Goal: Contribute content: Add original content to the website for others to see

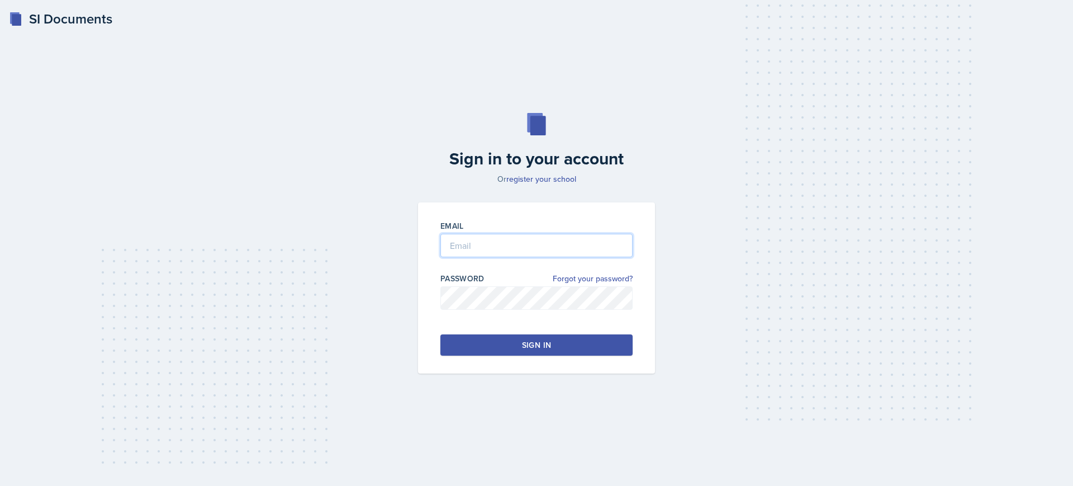
click at [463, 241] on input "email" at bounding box center [537, 245] width 192 height 23
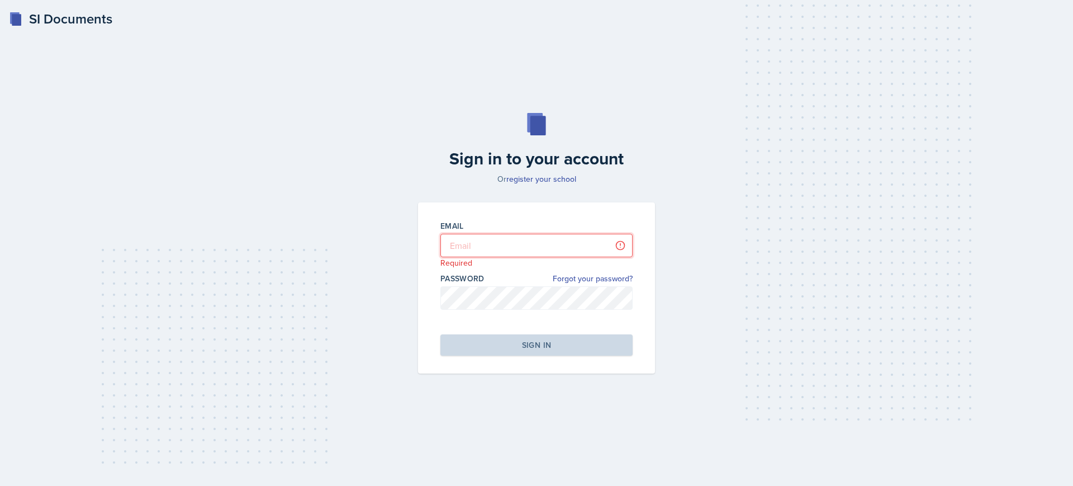
type input "[EMAIL_ADDRESS][DOMAIN_NAME]"
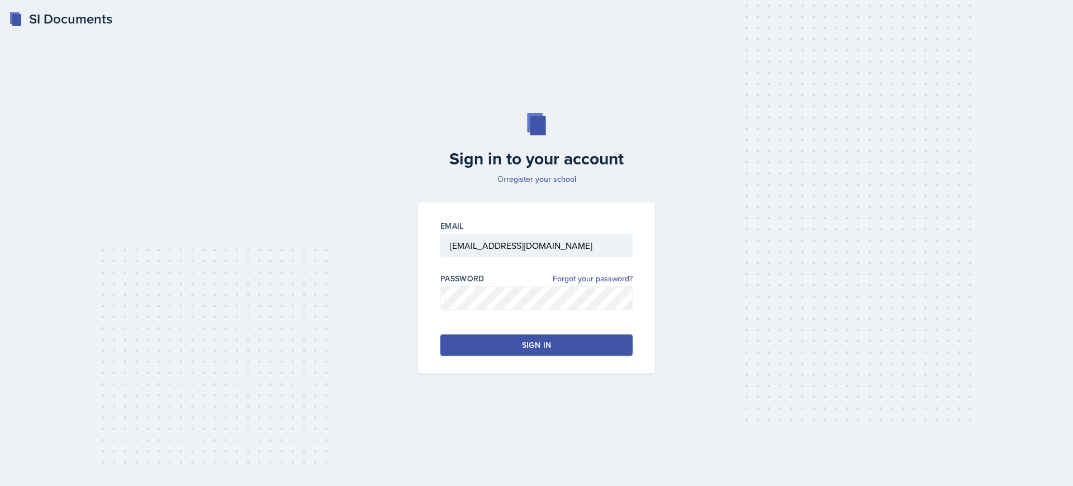
click at [541, 334] on button "Sign in" at bounding box center [537, 344] width 192 height 21
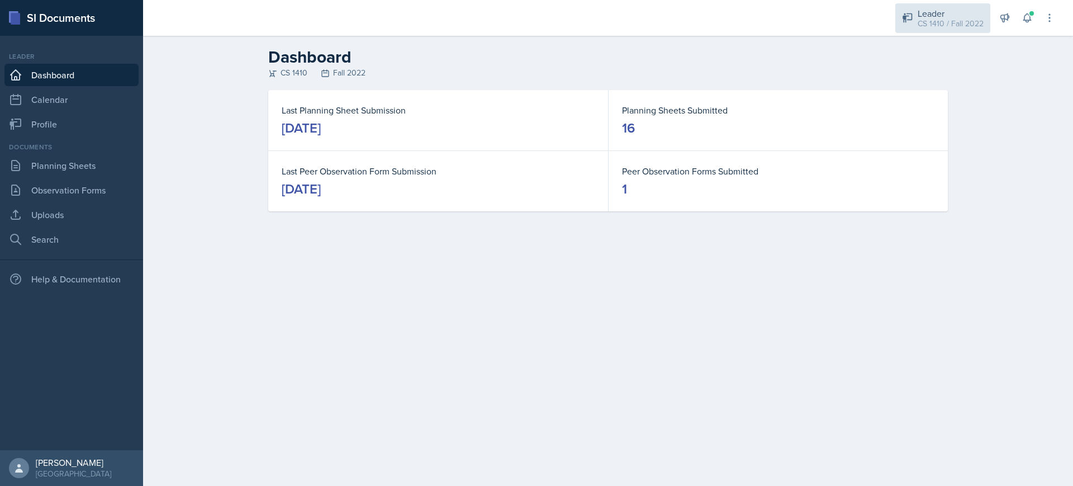
click at [949, 16] on div "Leader" at bounding box center [951, 13] width 66 height 13
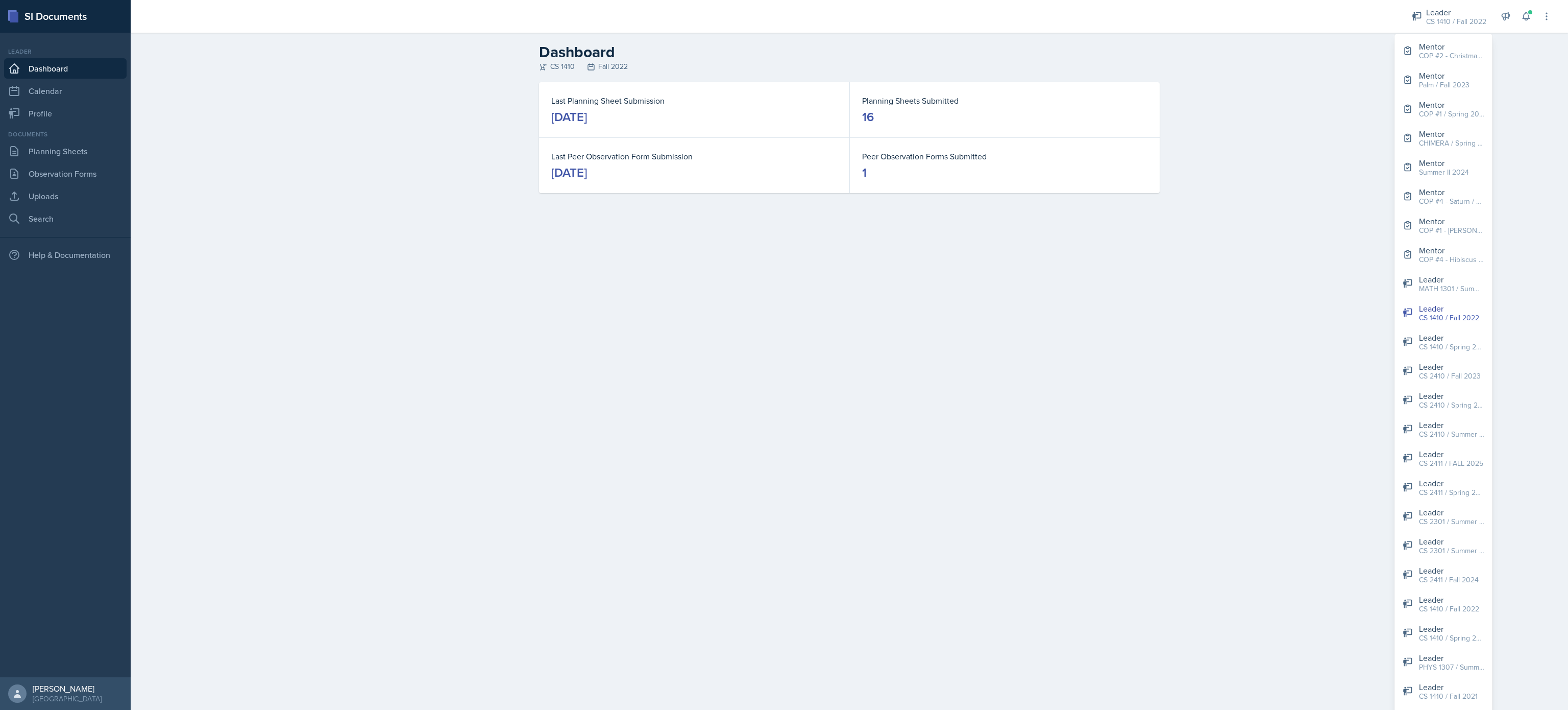
drag, startPoint x: 980, startPoint y: 3, endPoint x: 1066, endPoint y: 487, distance: 491.6
click at [980, 443] on main "Dashboard CS 1410 Fall 2022 Last Planning Sheet Submission [DATE] Planning Shee…" at bounding box center [849, 371] width 1437 height 677
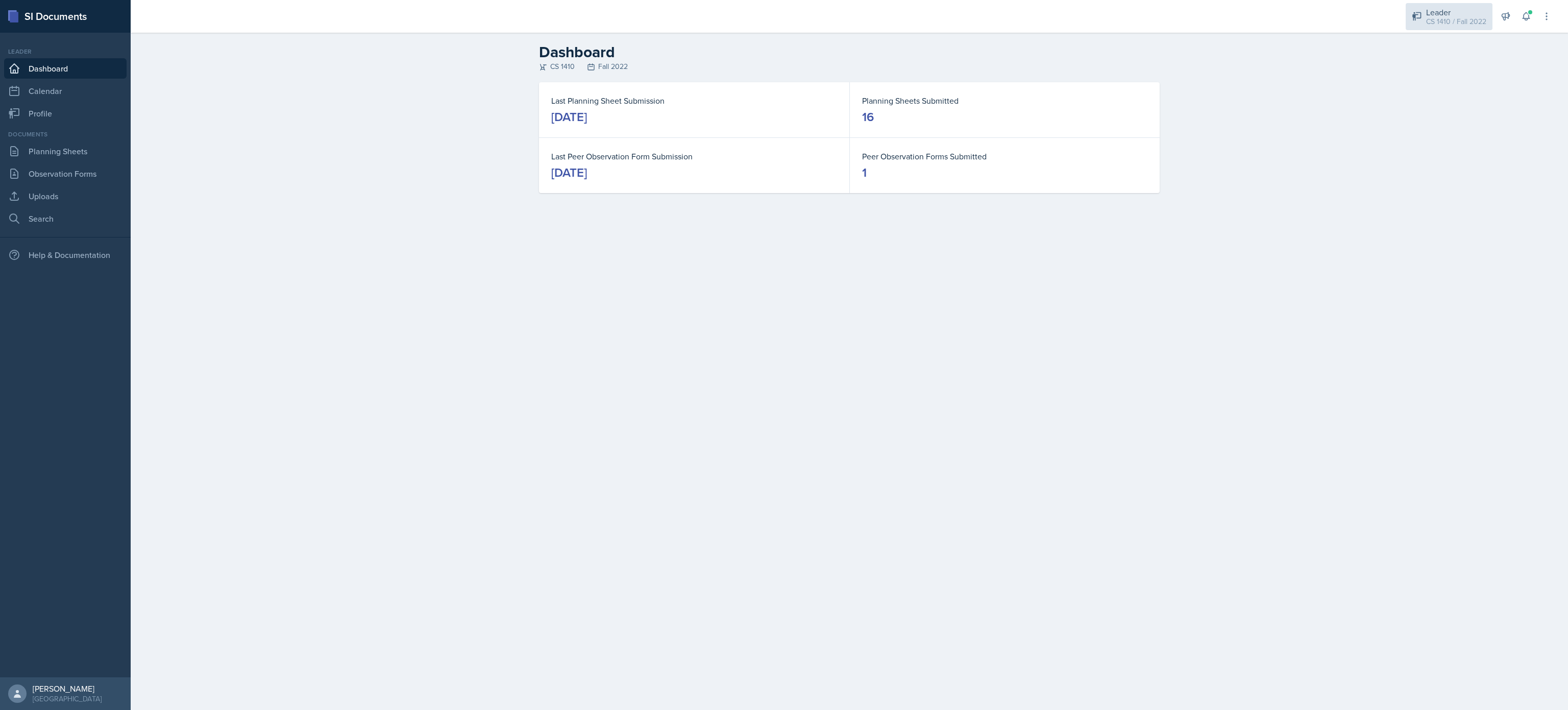
click at [980, 18] on div "CS 1410 / Fall 2022" at bounding box center [1457, 22] width 60 height 11
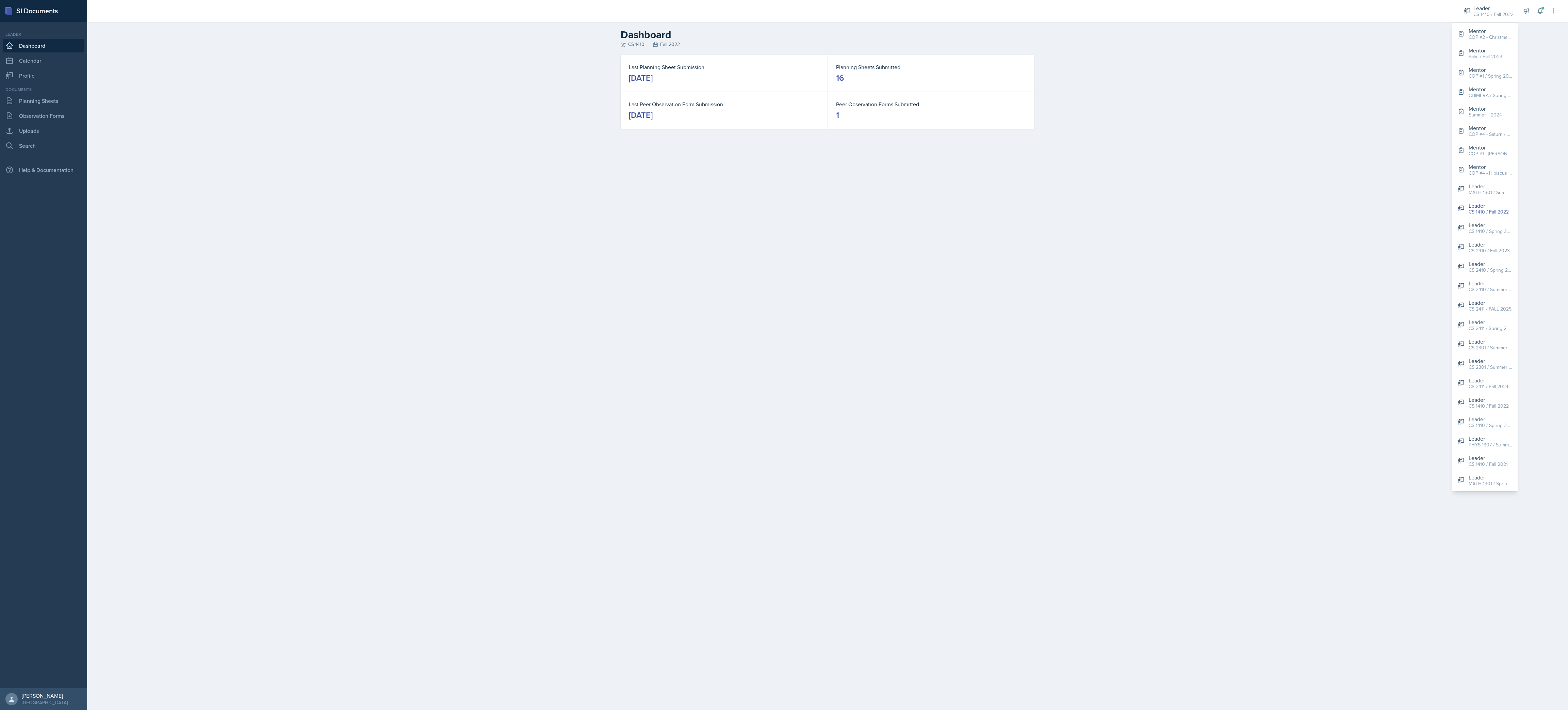
drag, startPoint x: 1045, startPoint y: 1, endPoint x: 1060, endPoint y: 425, distance: 424.3
click at [653, 295] on main "Dashboard CS 1410 Fall 2022 Last Planning Sheet Submission [DATE] Planning Shee…" at bounding box center [827, 366] width 1481 height 688
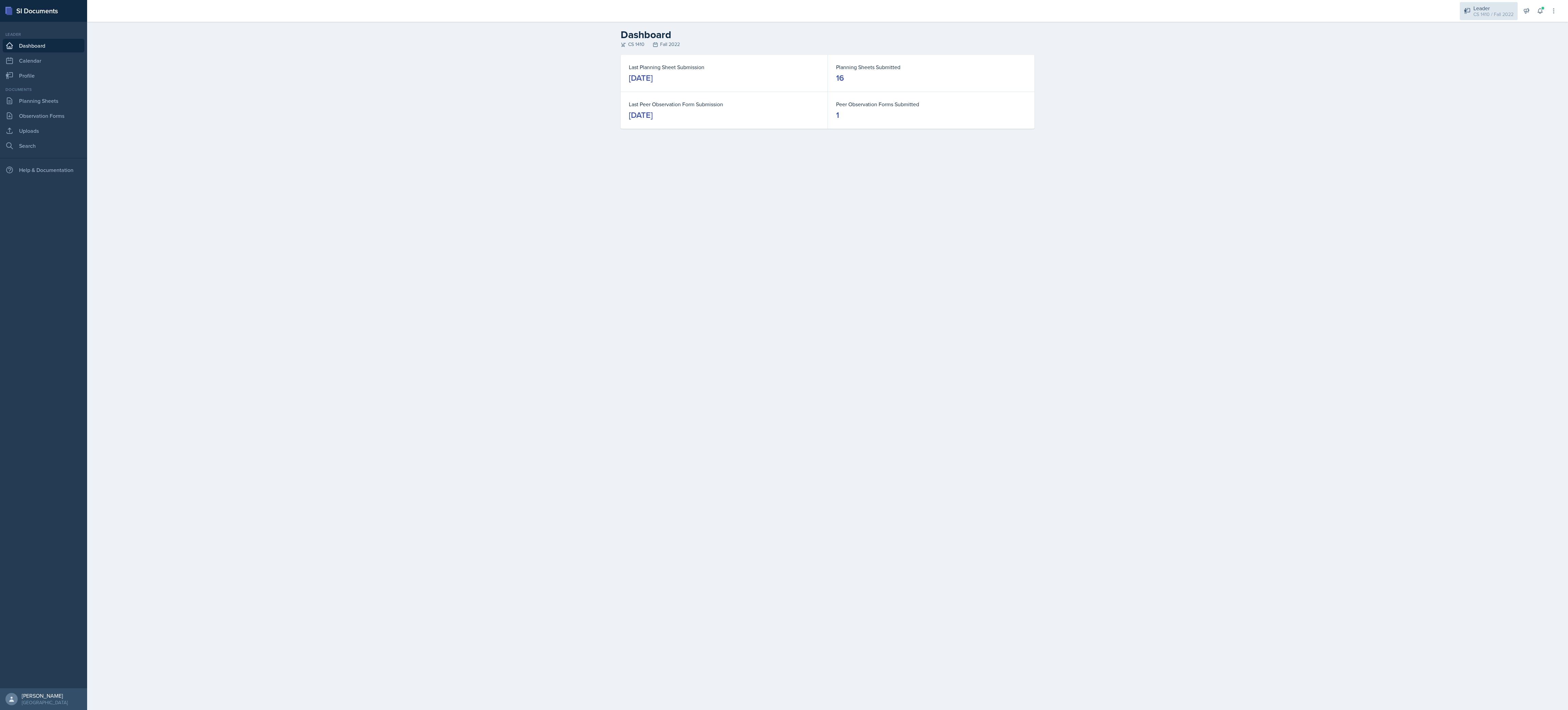
click at [653, 5] on div "Leader" at bounding box center [1494, 8] width 40 height 8
click at [653, 295] on div "Leader" at bounding box center [1490, 302] width 43 height 8
click at [55, 99] on link "Planning Sheets" at bounding box center [43, 100] width 82 height 13
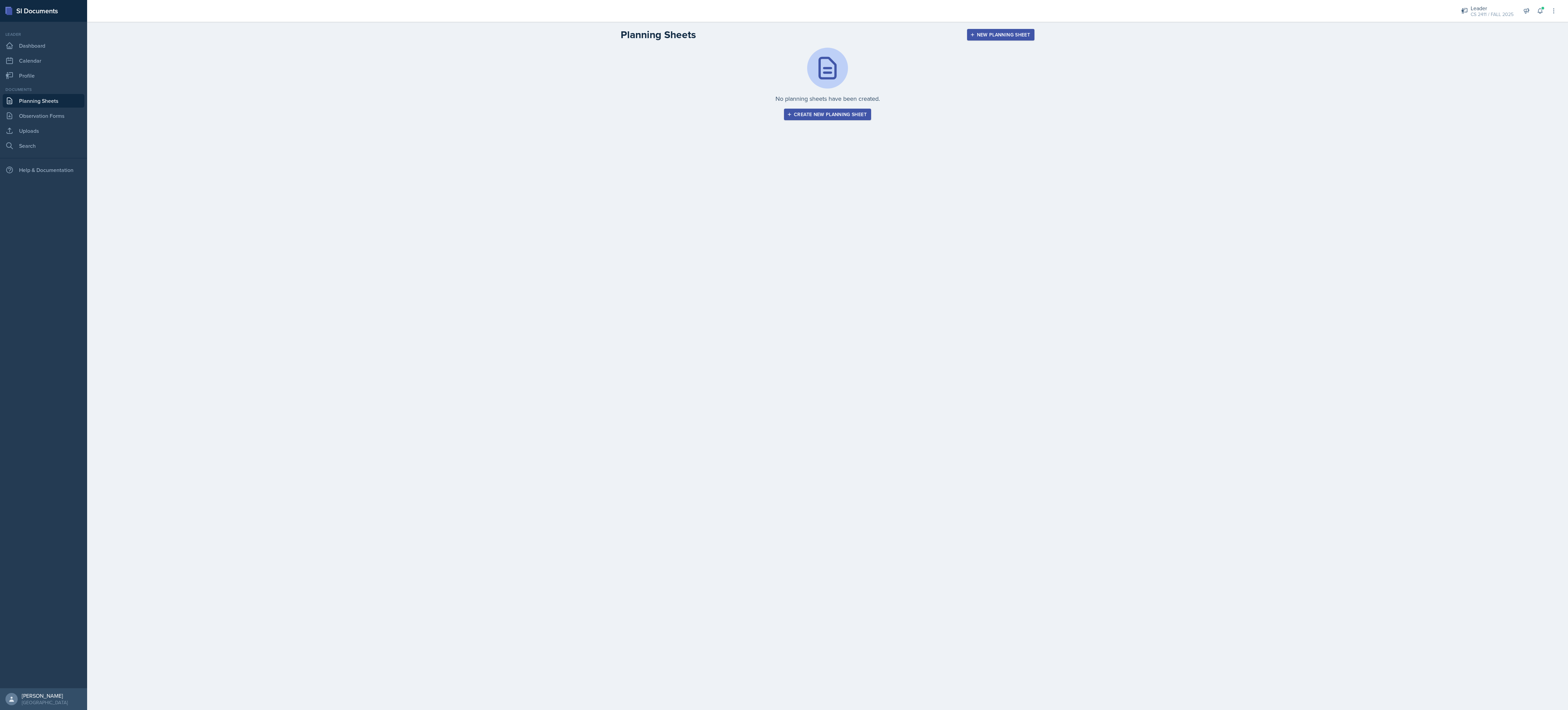
click at [653, 114] on div "Create new planning sheet" at bounding box center [827, 114] width 79 height 5
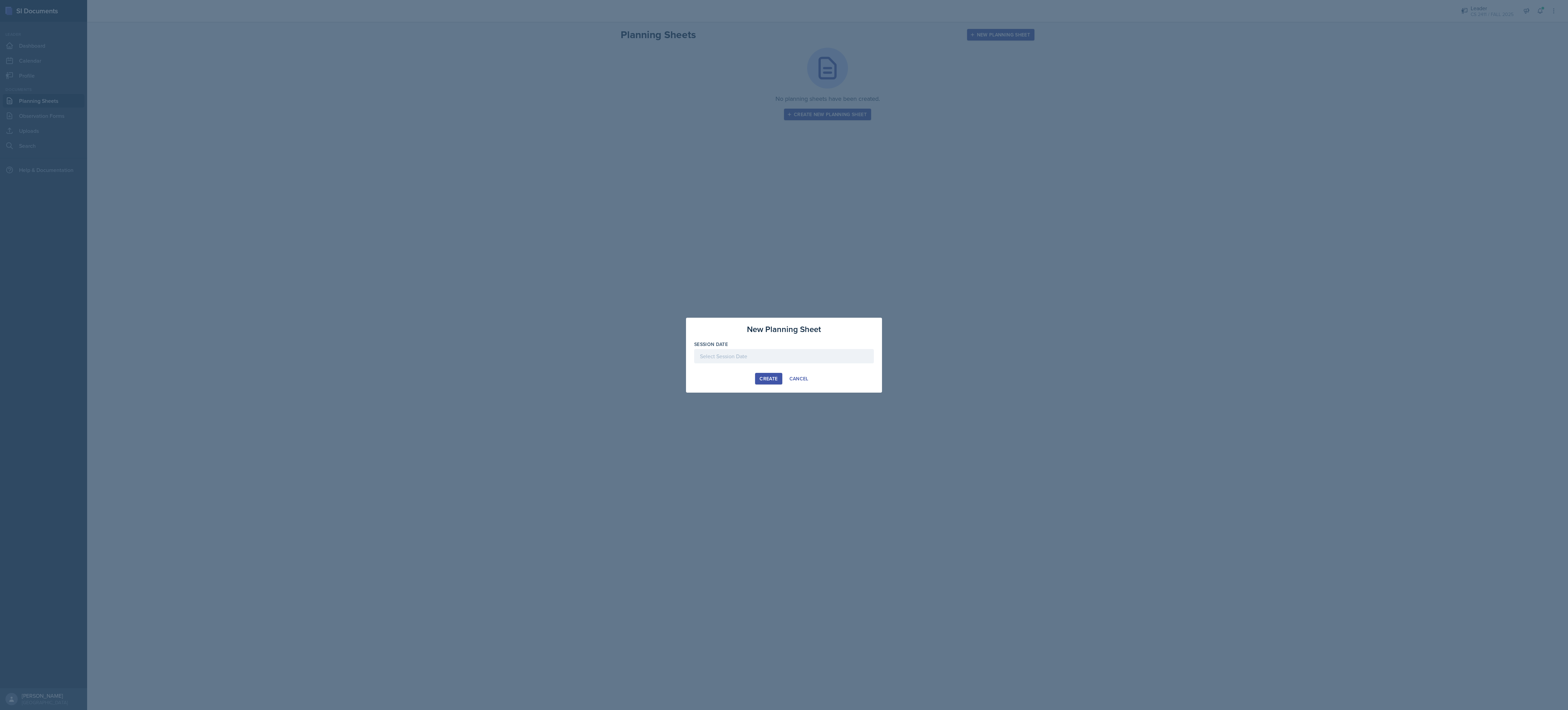
click at [653, 295] on div "Session Date" at bounding box center [783, 356] width 180 height 29
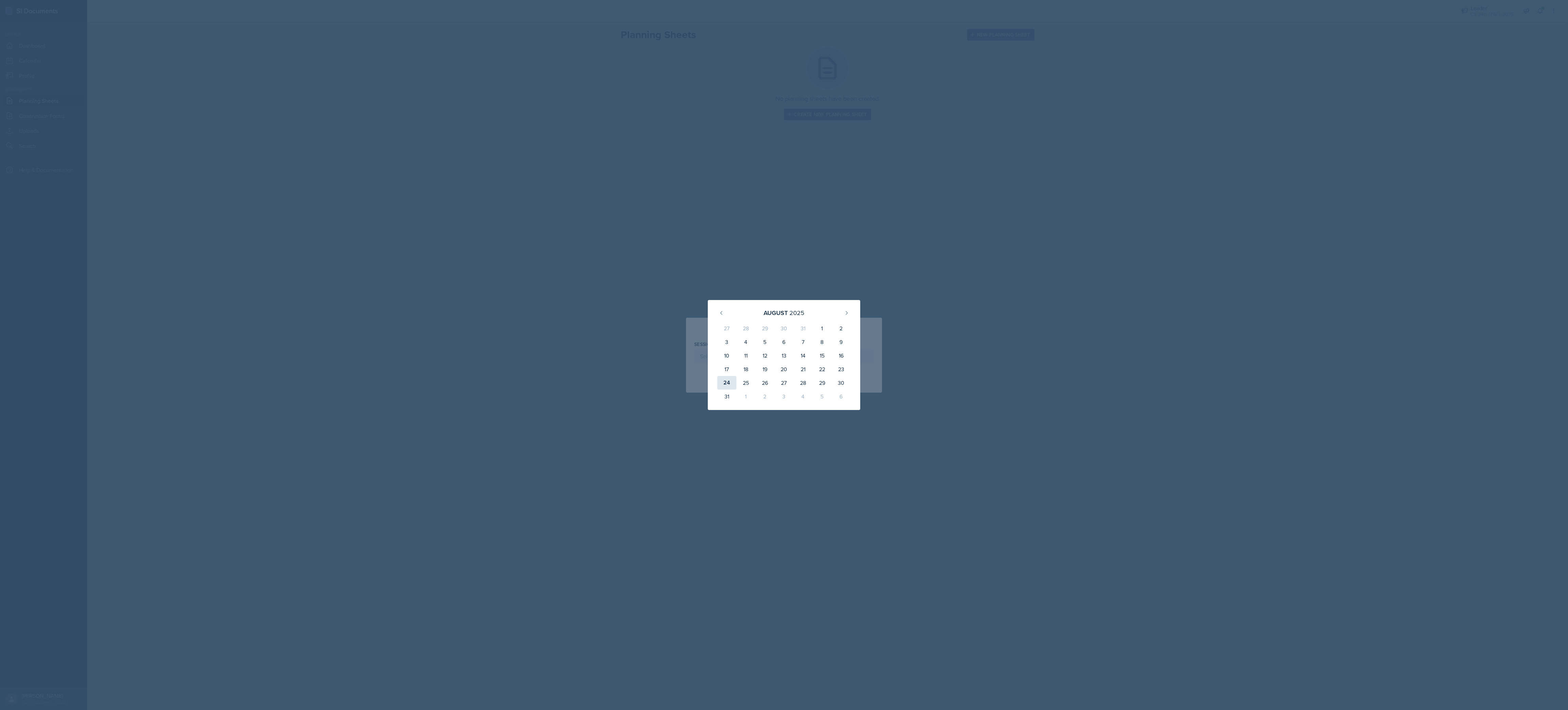
click at [653, 295] on div "24" at bounding box center [726, 382] width 19 height 13
type input "[DATE]"
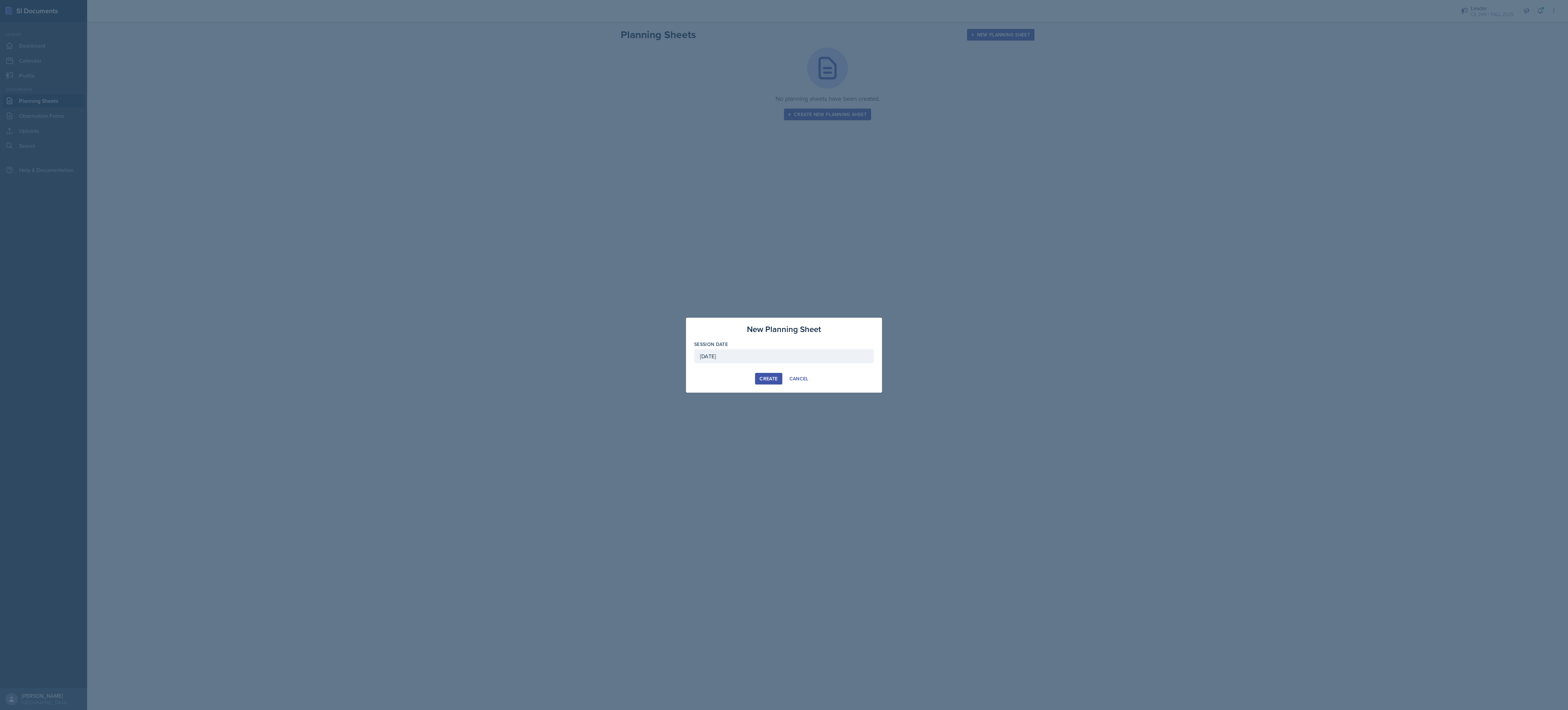
click at [653, 295] on button "Create" at bounding box center [768, 378] width 27 height 12
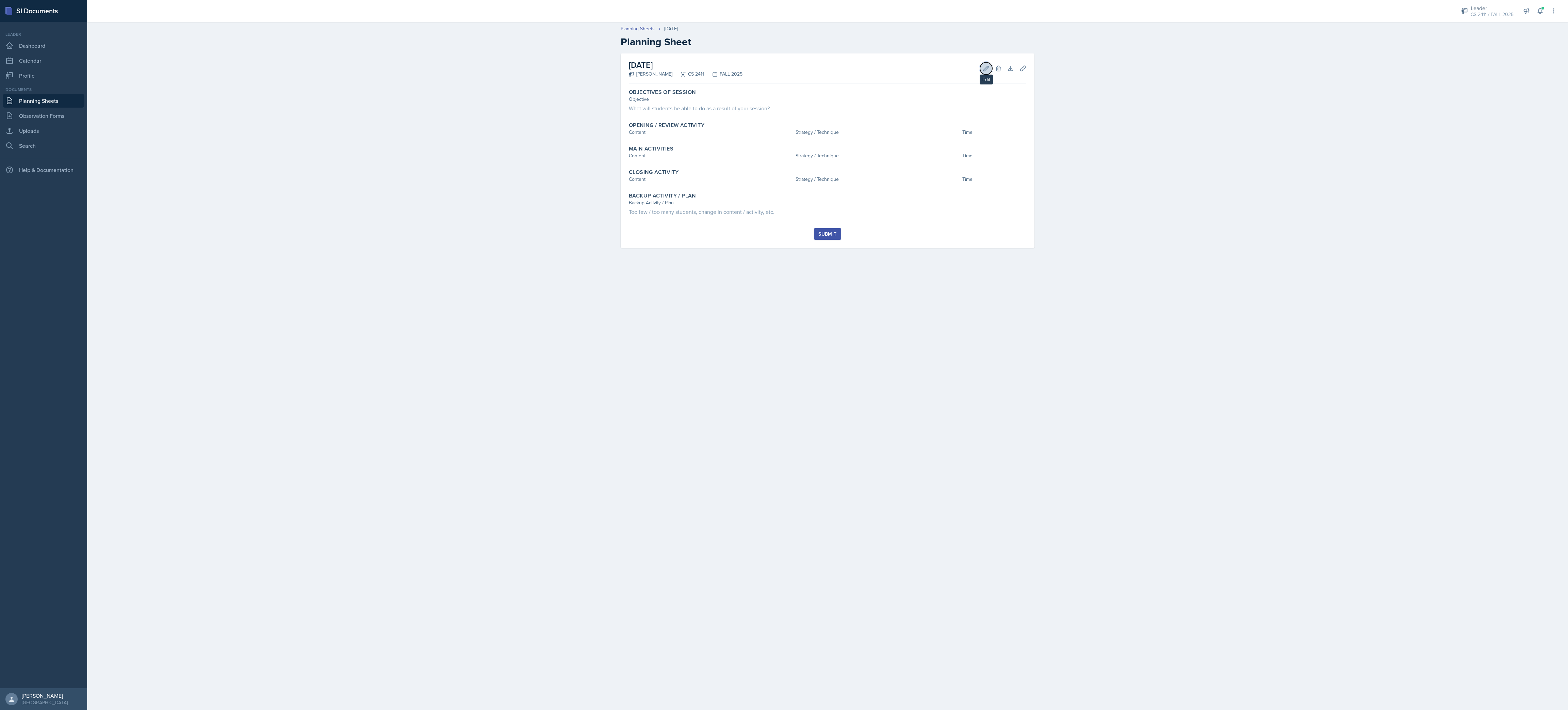
click at [653, 72] on button "Edit" at bounding box center [986, 68] width 12 height 12
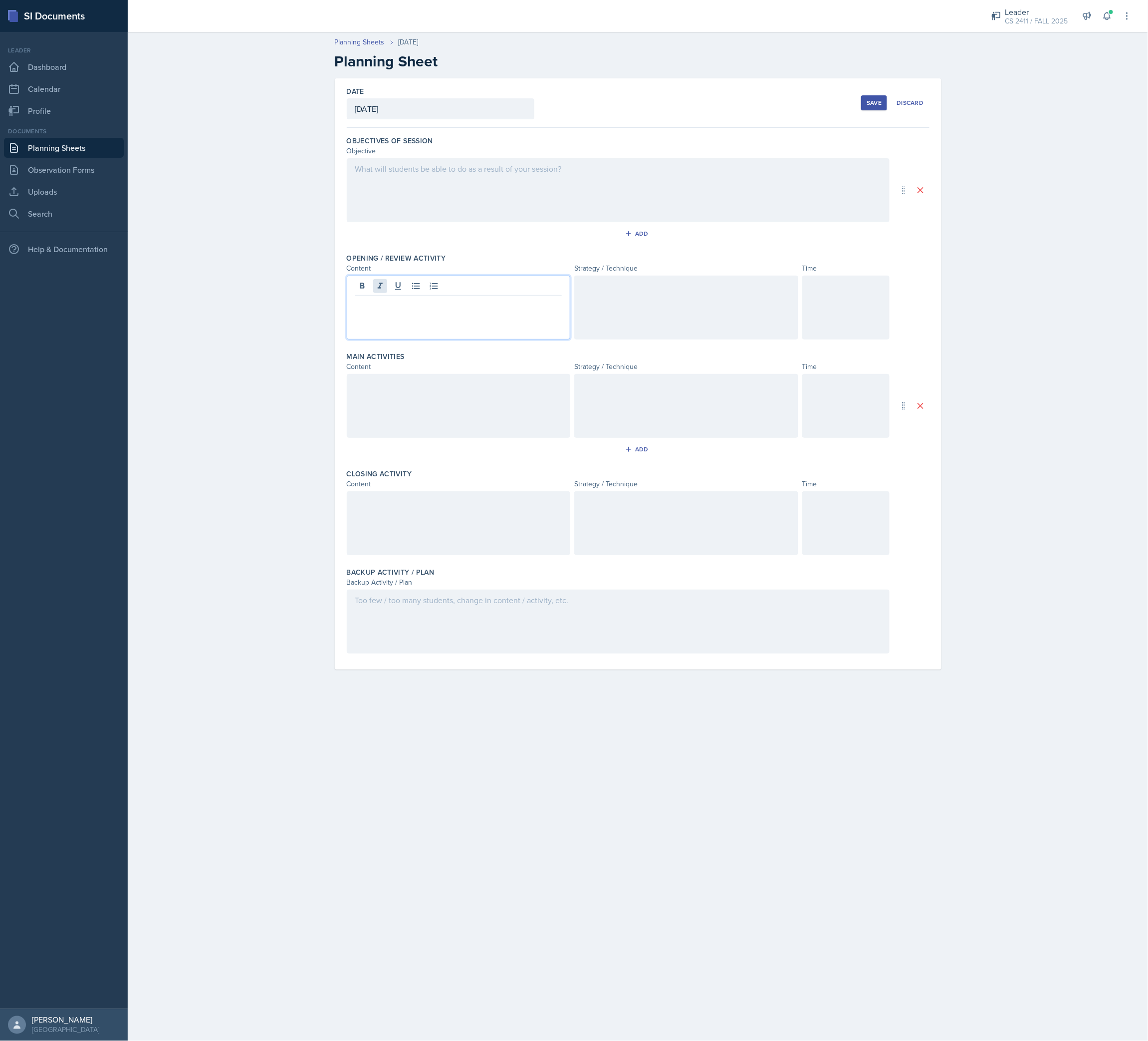
click at [384, 294] on div at bounding box center [459, 308] width 224 height 64
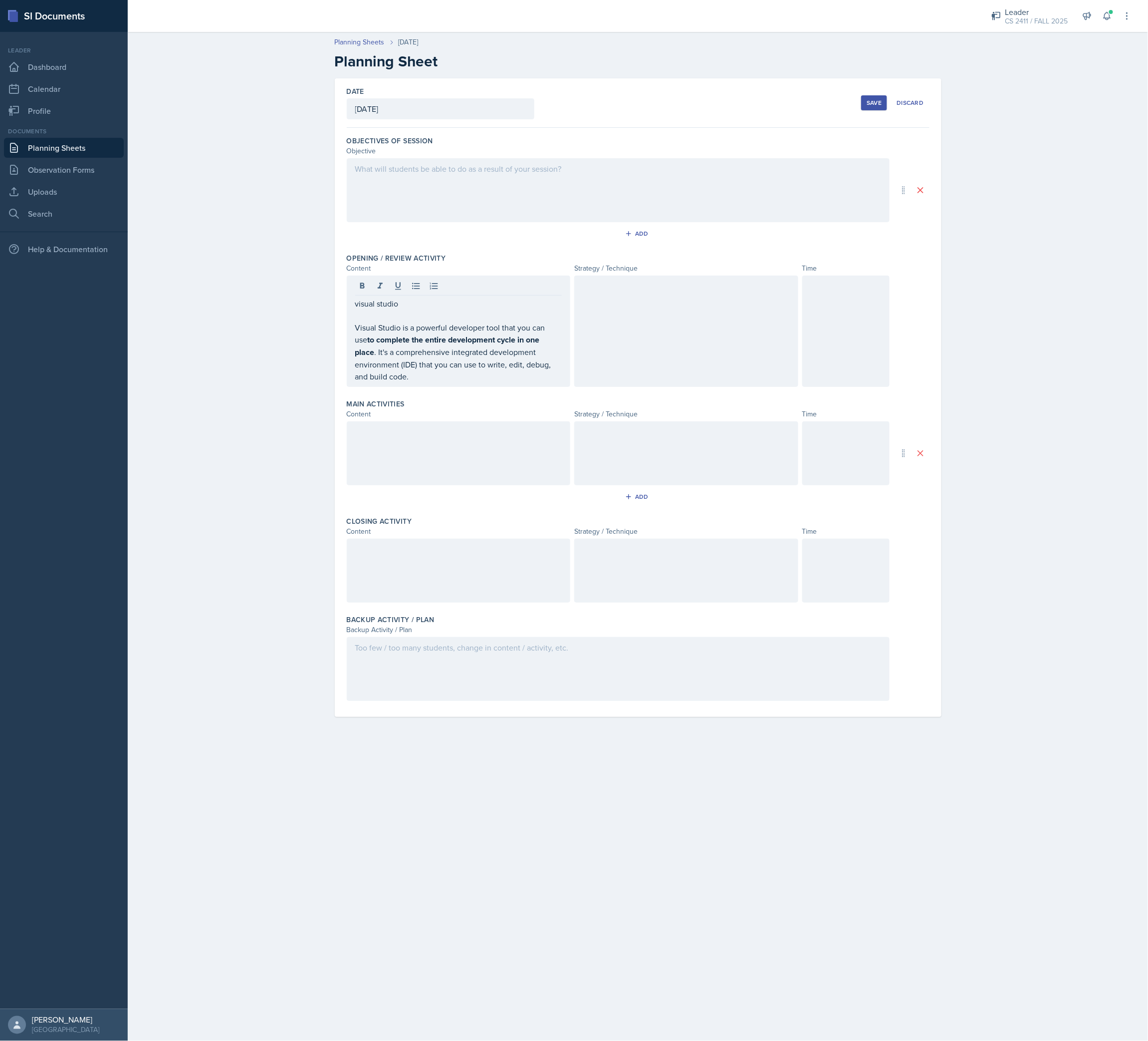
click at [686, 311] on div at bounding box center [686, 331] width 224 height 112
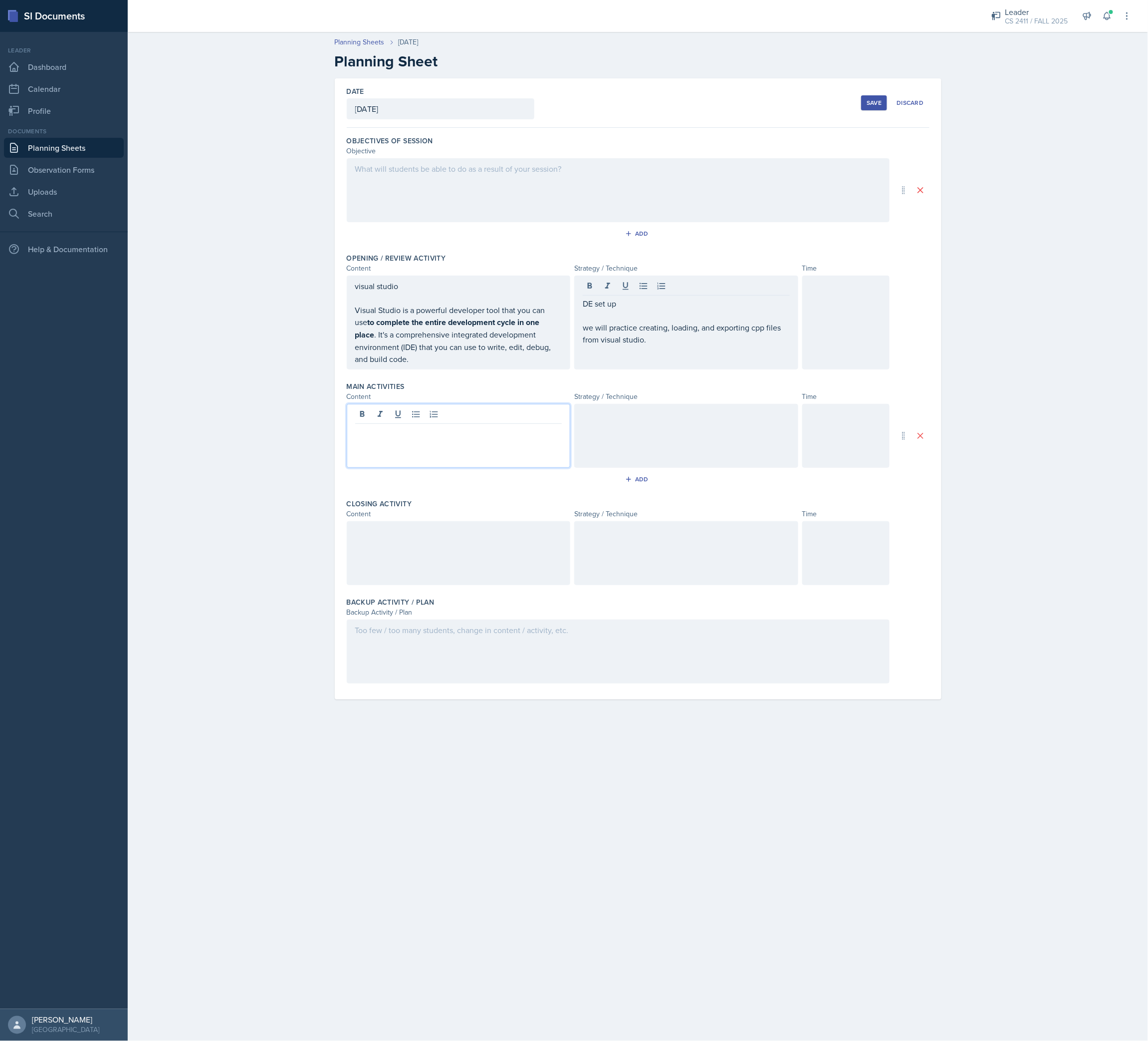
click at [464, 423] on div at bounding box center [459, 436] width 224 height 64
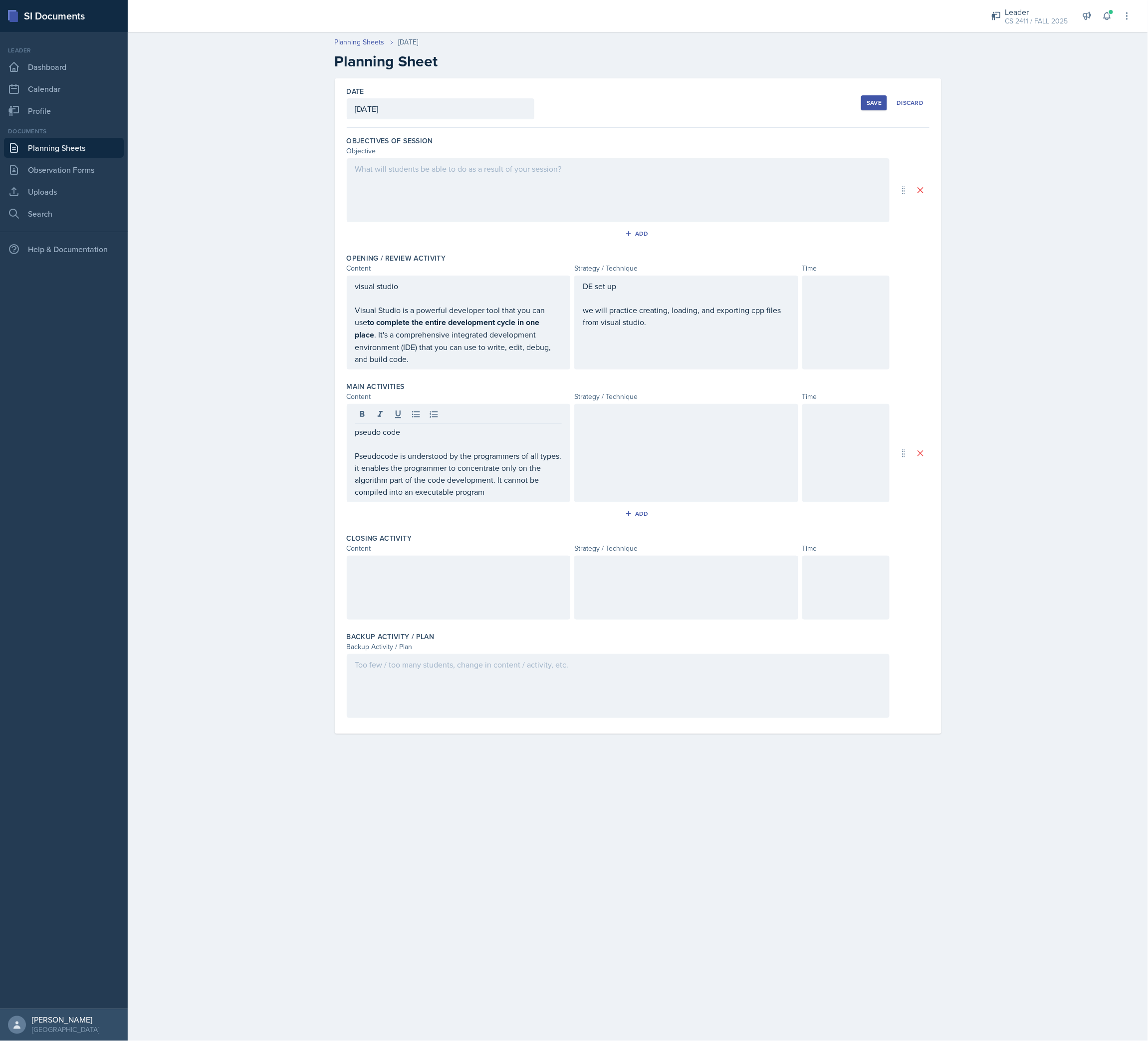
click at [702, 433] on div at bounding box center [686, 453] width 224 height 98
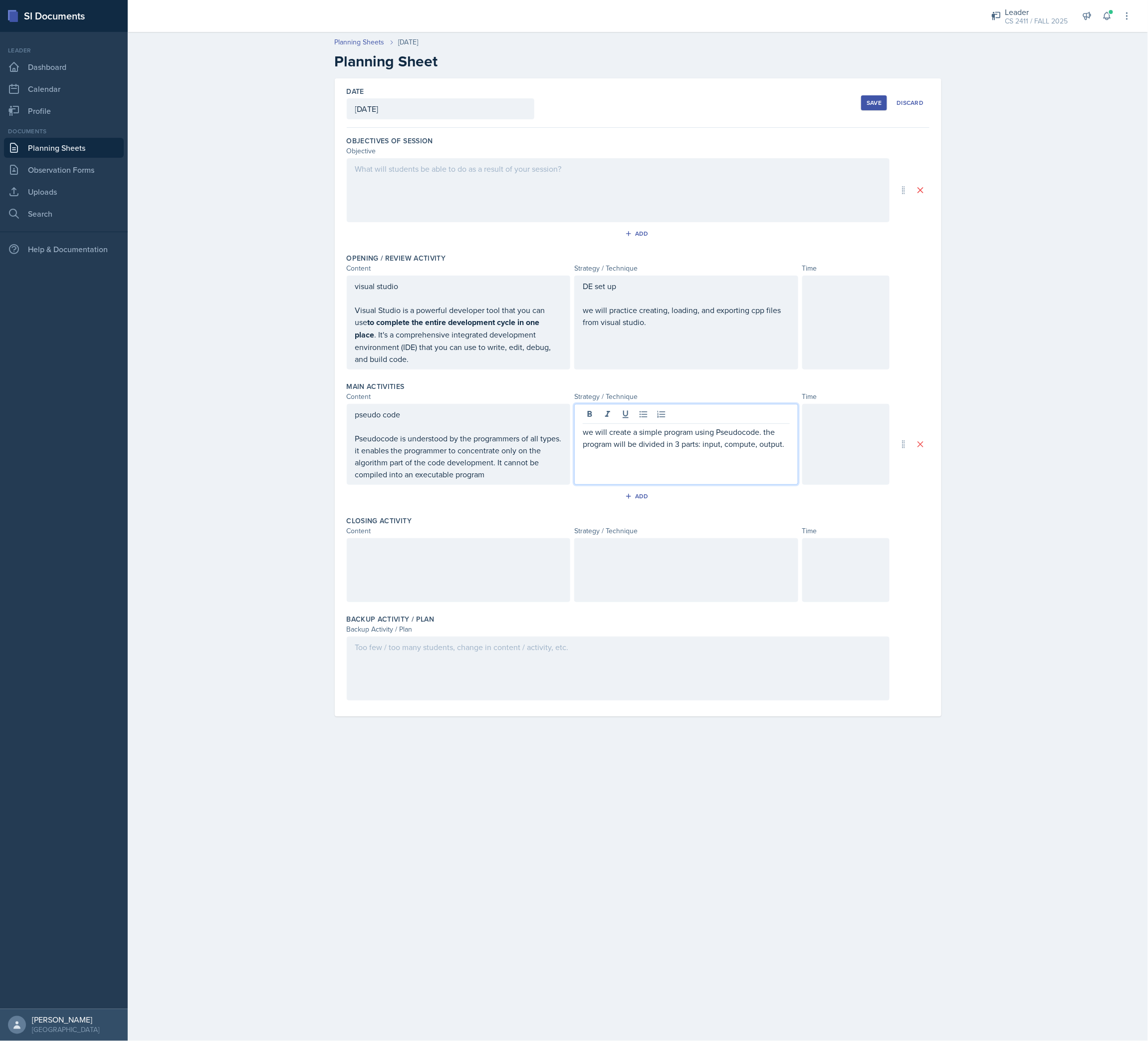
click at [702, 433] on p at bounding box center [686, 455] width 207 height 12
click at [645, 433] on div "Add" at bounding box center [638, 496] width 21 height 8
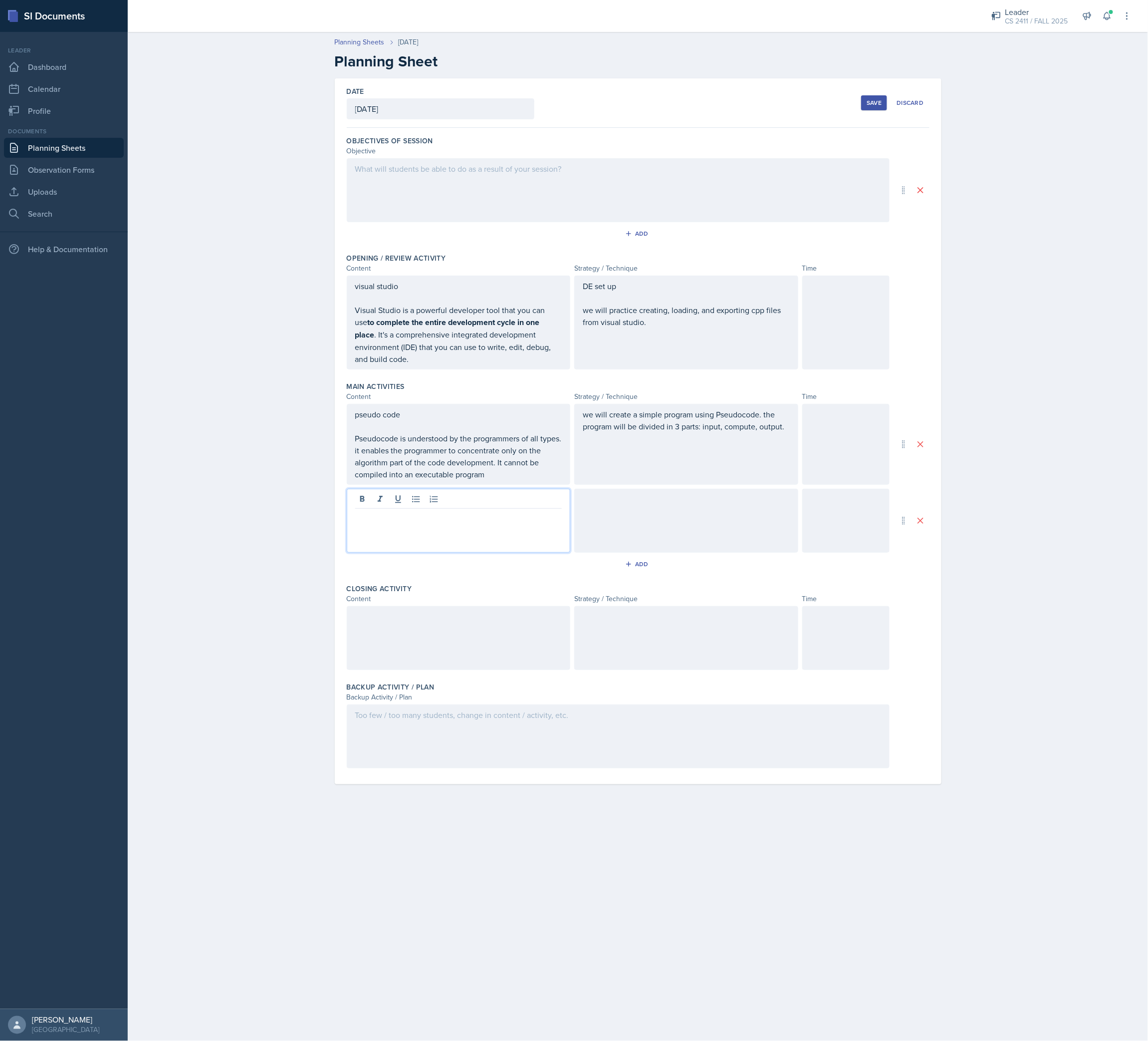
click at [503, 433] on div at bounding box center [459, 520] width 224 height 64
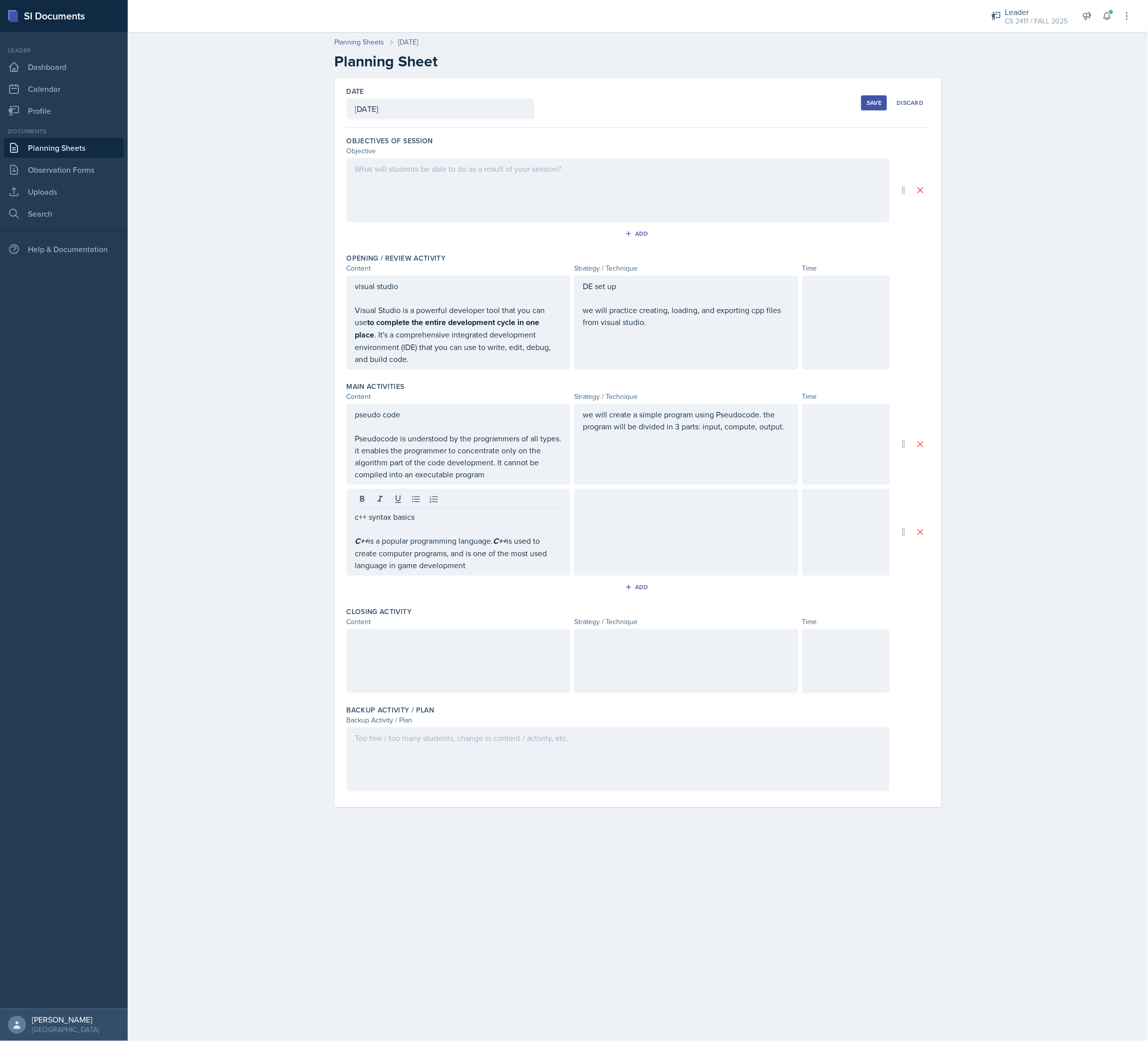
click at [503, 433] on div at bounding box center [459, 500] width 207 height 16
click at [678, 433] on div at bounding box center [686, 531] width 224 height 87
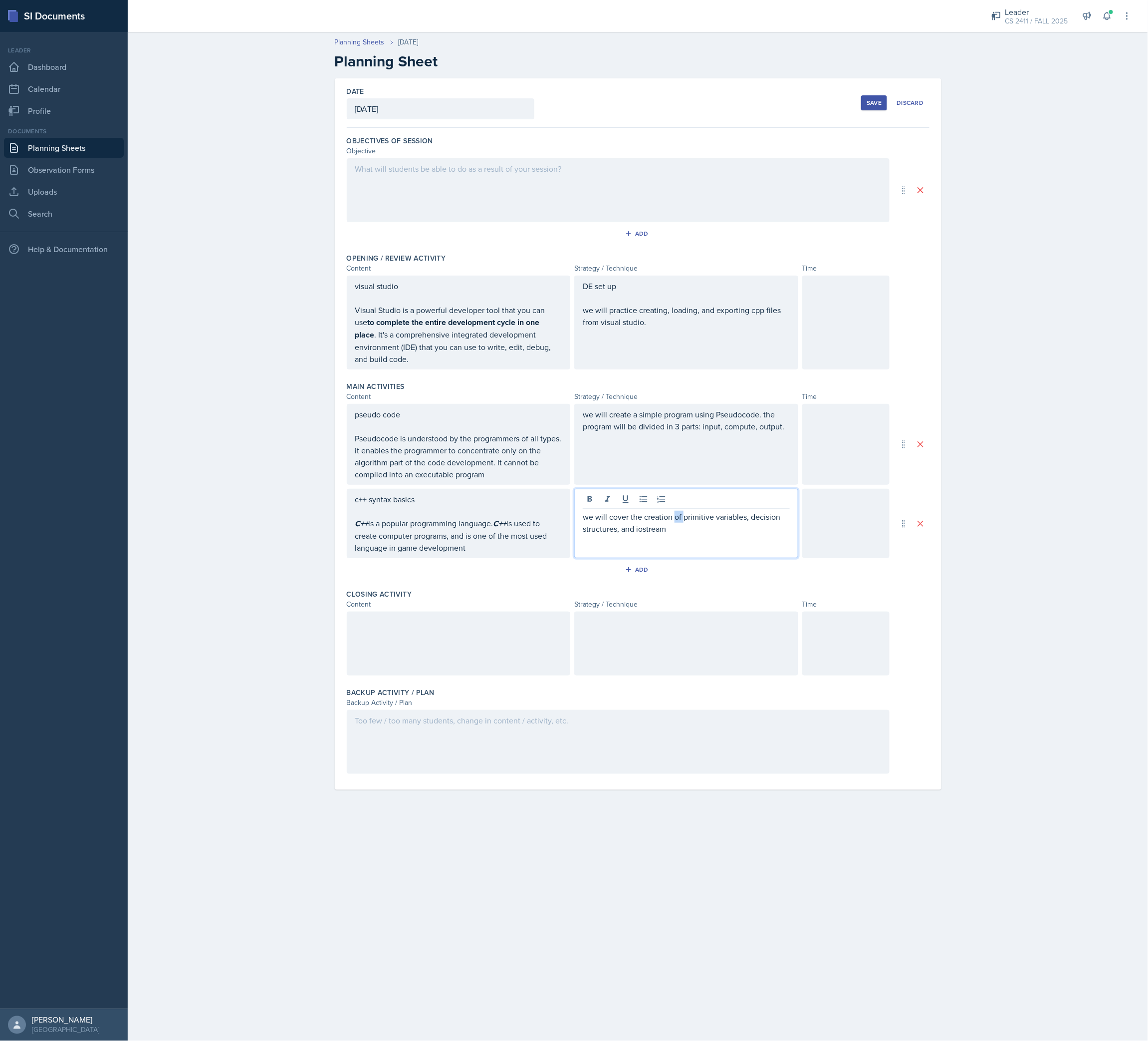
click at [678, 433] on p "we will cover the creation of primitive variables, decision structures, and ios…" at bounding box center [686, 522] width 207 height 24
click at [477, 433] on div at bounding box center [459, 644] width 224 height 64
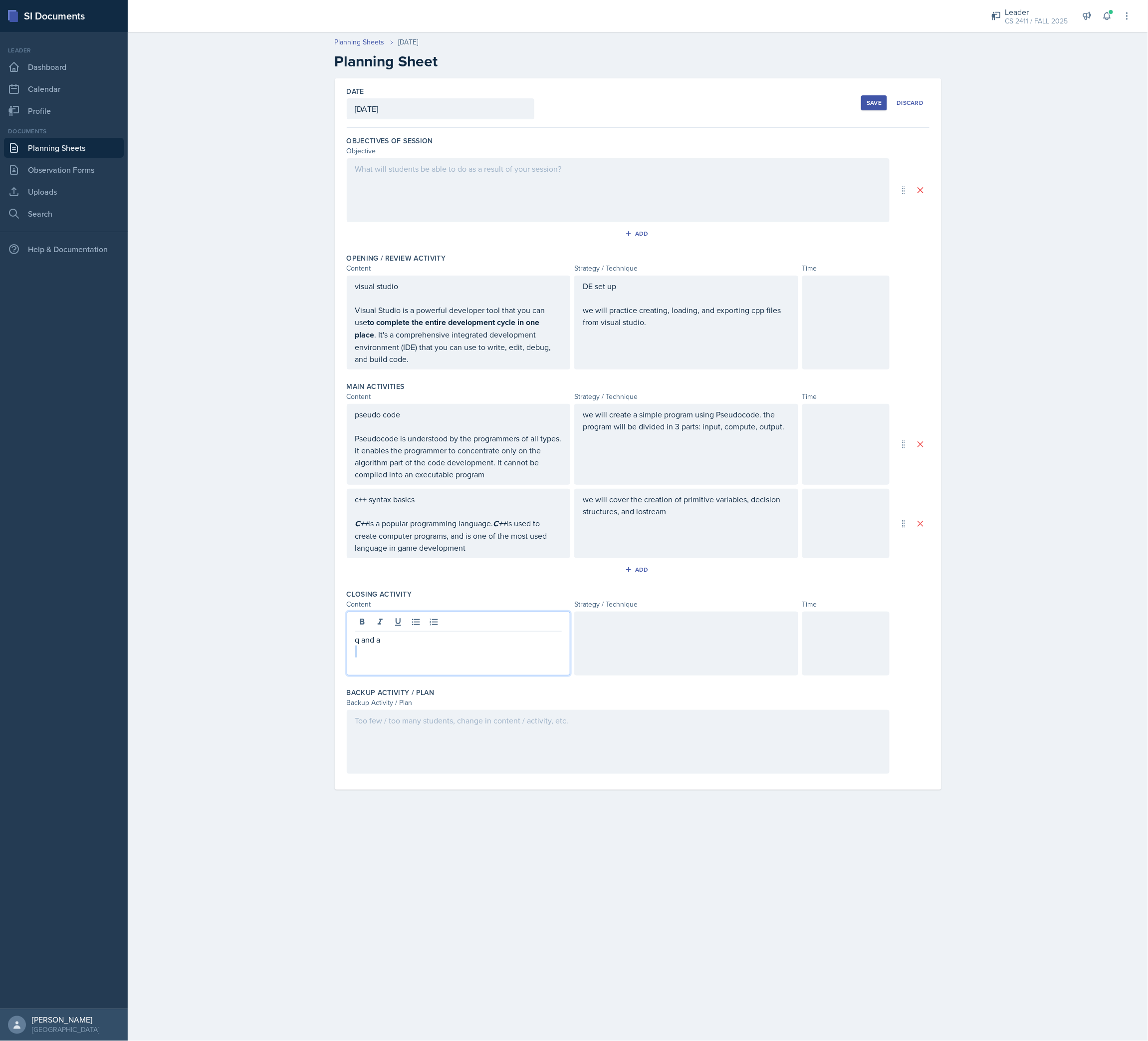
click at [477, 433] on p "q and a" at bounding box center [459, 638] width 207 height 12
click at [656, 433] on div at bounding box center [686, 644] width 224 height 64
click at [861, 318] on div at bounding box center [846, 322] width 87 height 94
click at [870, 433] on div at bounding box center [846, 444] width 87 height 81
click at [861, 433] on div at bounding box center [846, 523] width 87 height 70
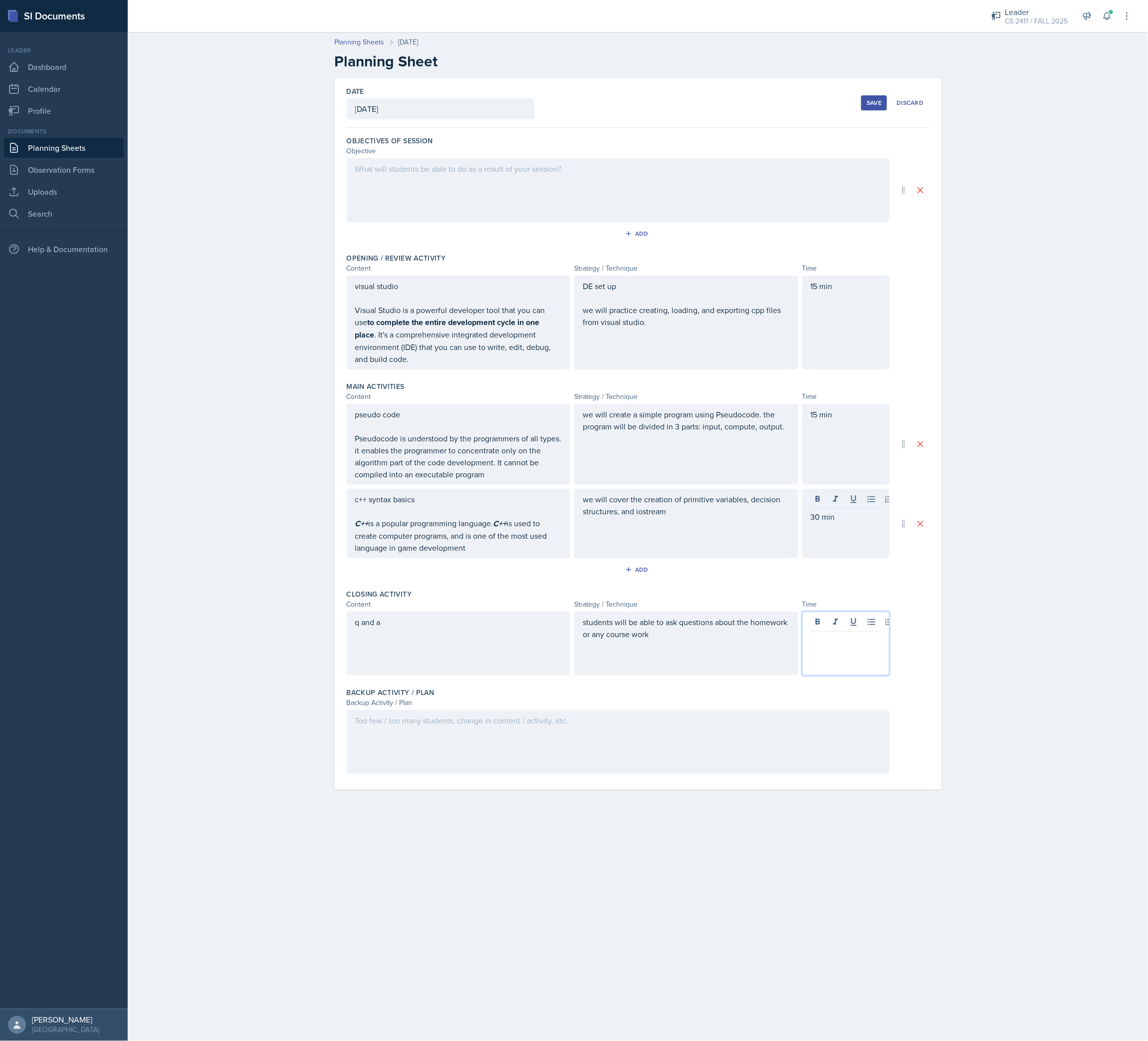
click at [828, 433] on div at bounding box center [846, 644] width 87 height 64
click at [635, 433] on div at bounding box center [619, 742] width 543 height 64
click at [670, 433] on div at bounding box center [618, 721] width 526 height 16
click at [553, 179] on div at bounding box center [619, 190] width 543 height 64
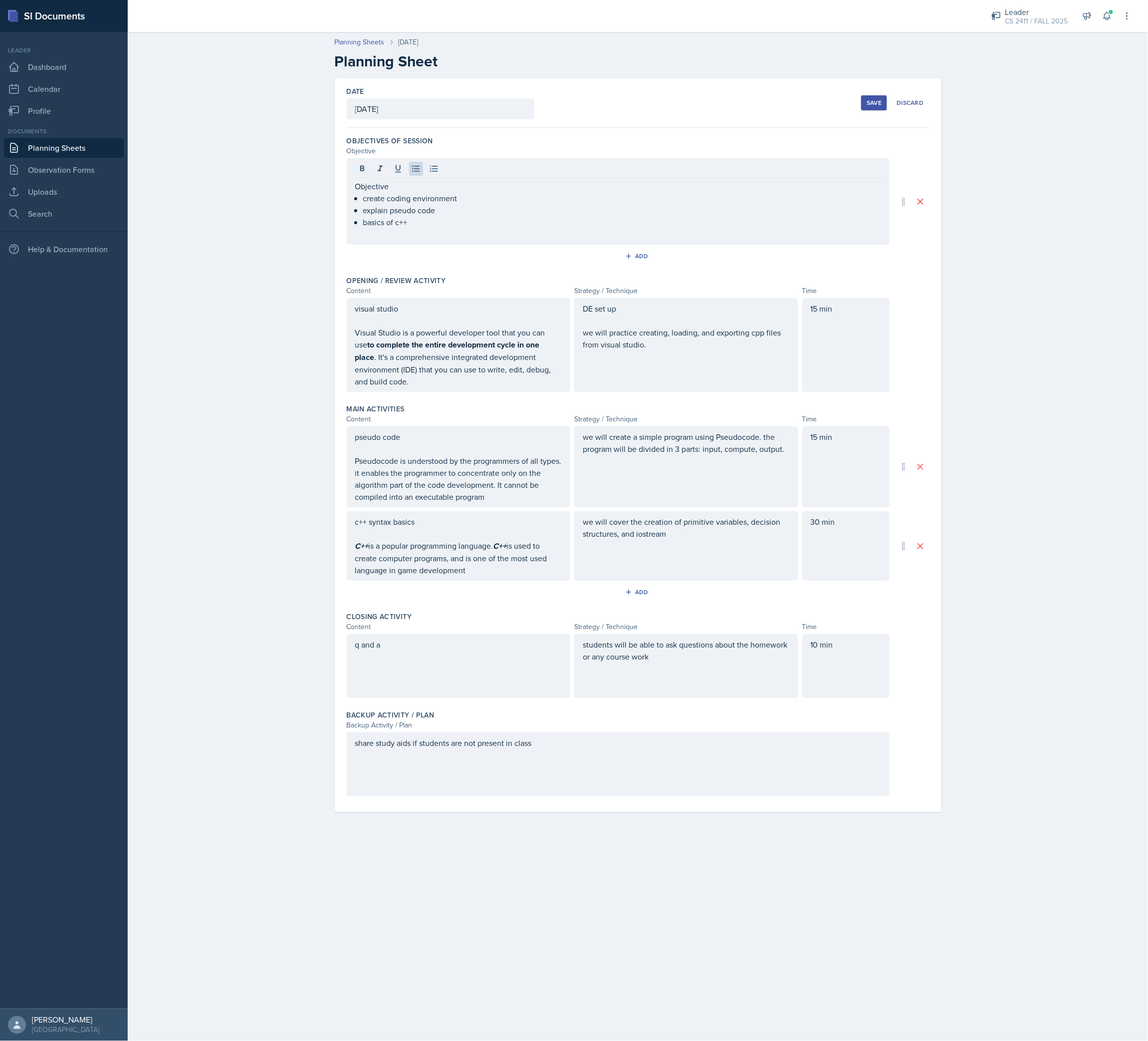
click at [876, 100] on div "Save" at bounding box center [874, 103] width 15 height 8
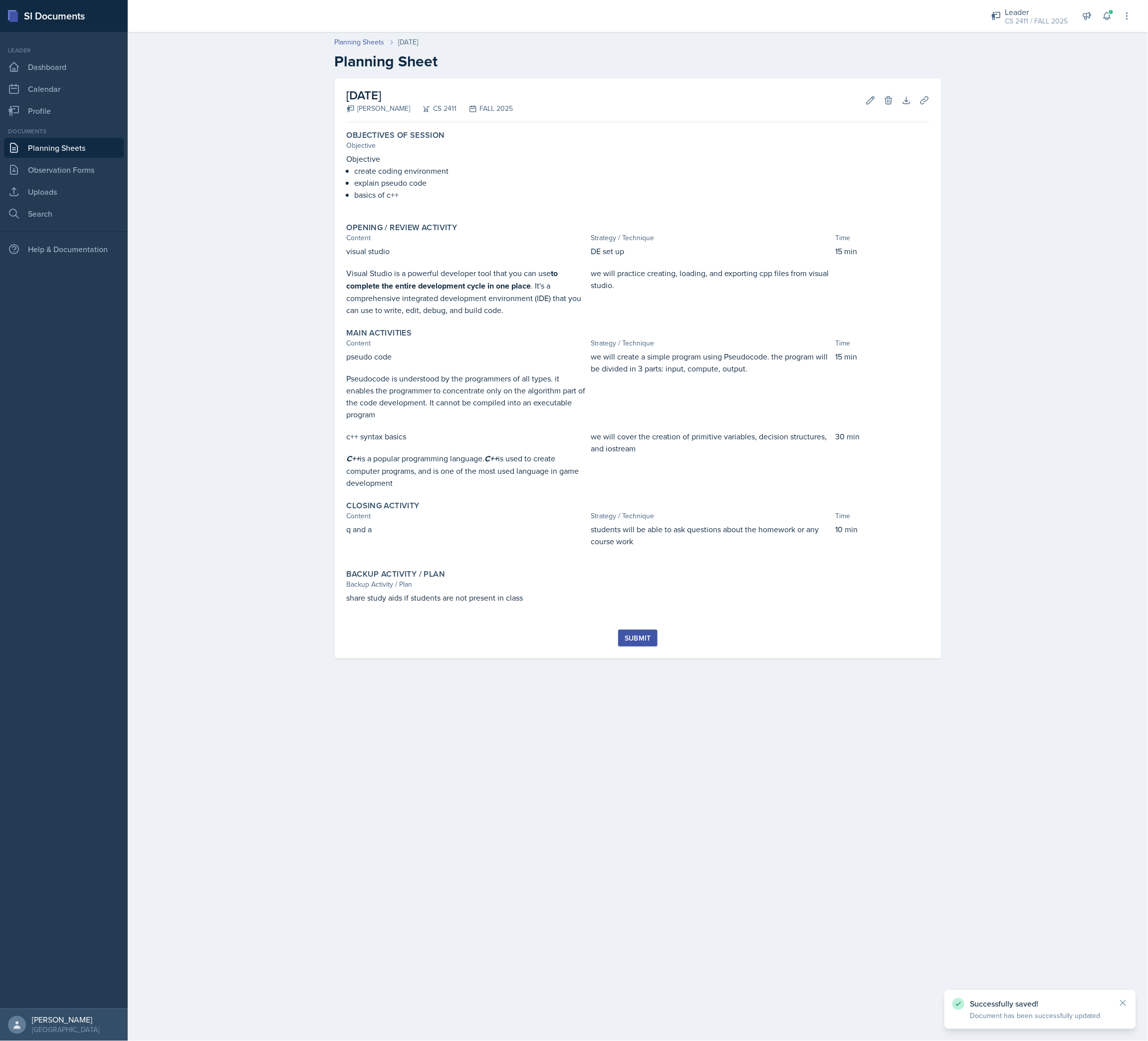
click at [627, 433] on div "Submit" at bounding box center [638, 637] width 27 height 8
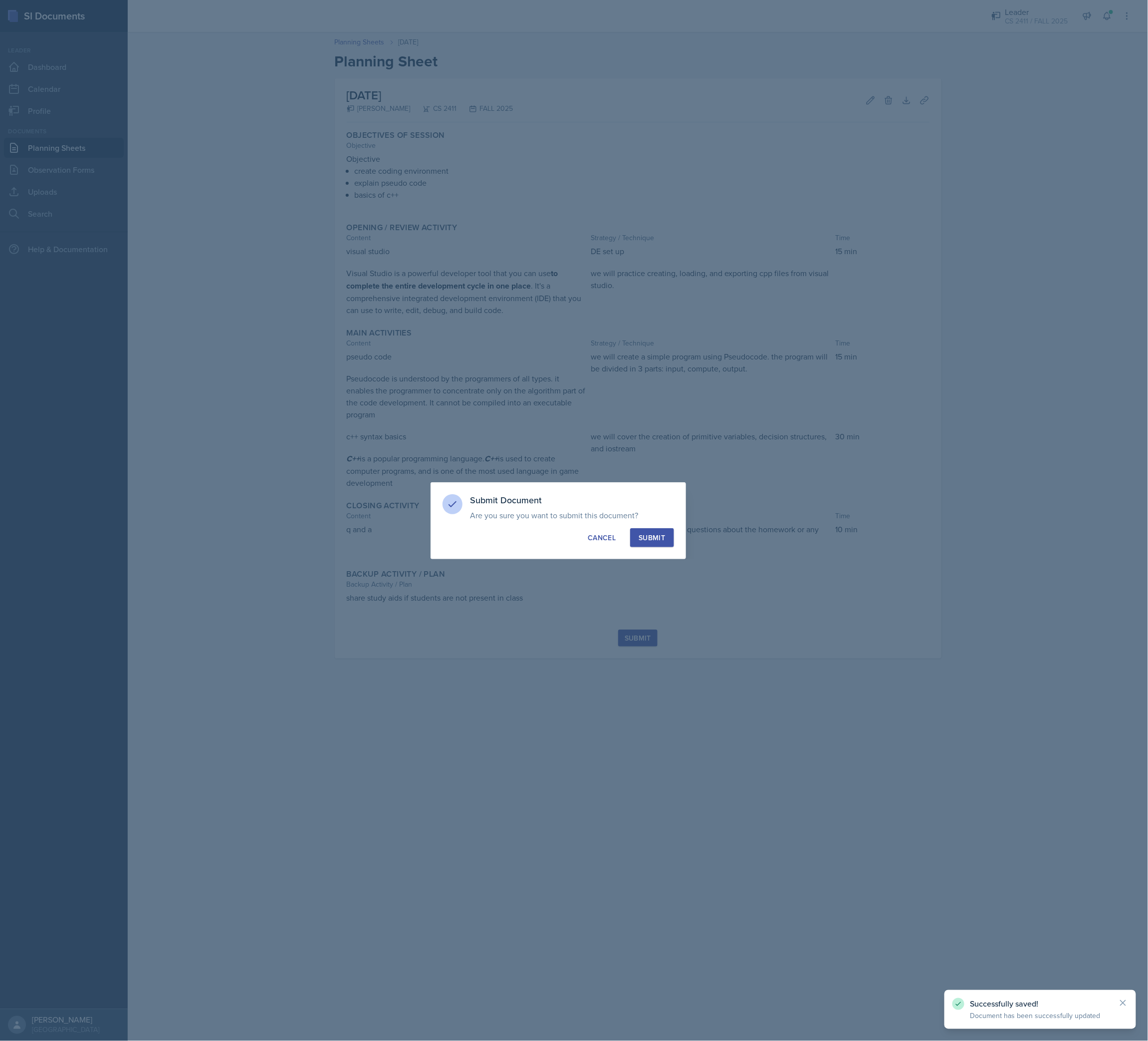
click at [653, 433] on div "Submit" at bounding box center [653, 537] width 27 height 10
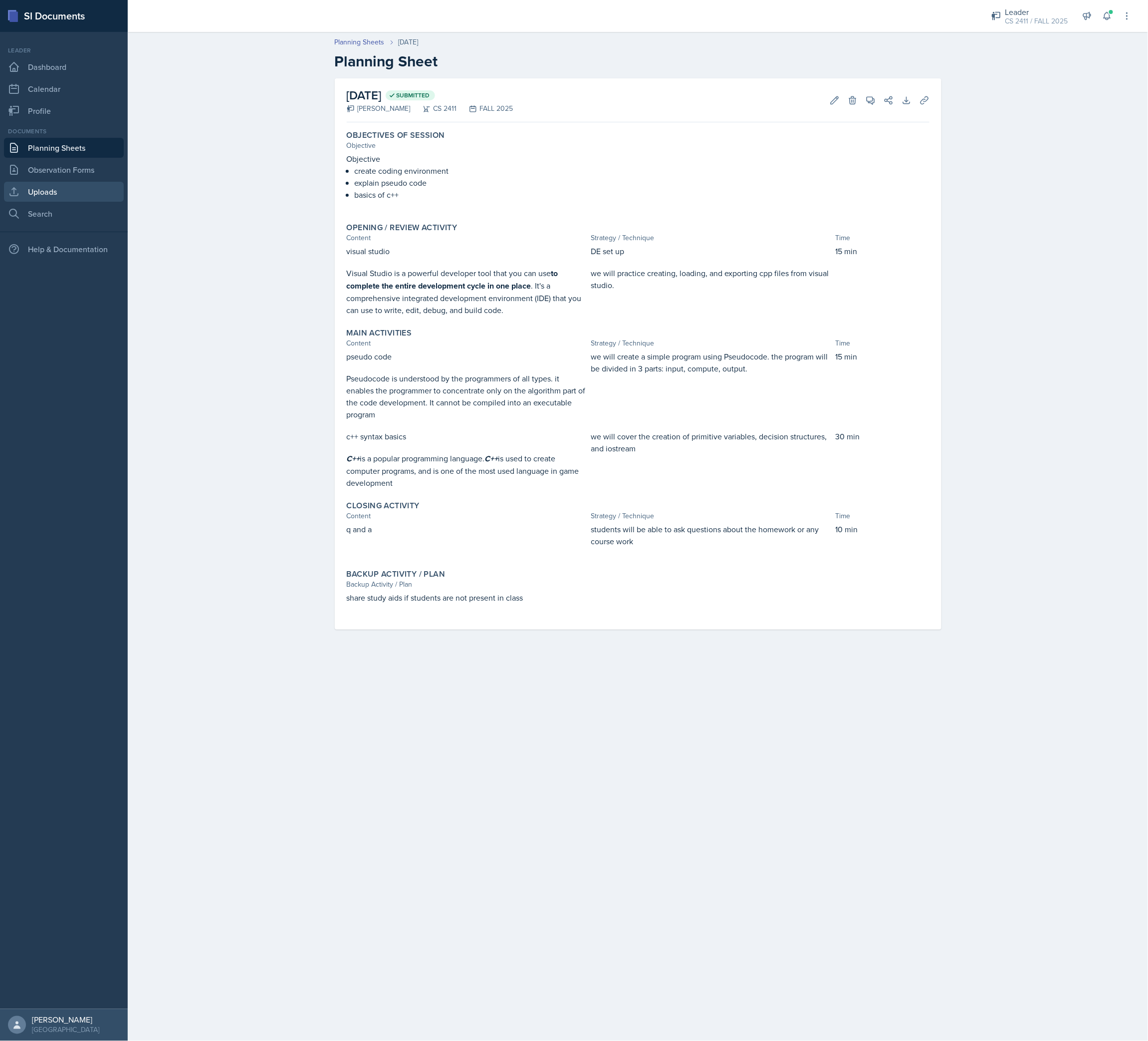
click at [46, 184] on link "Uploads" at bounding box center [63, 191] width 120 height 20
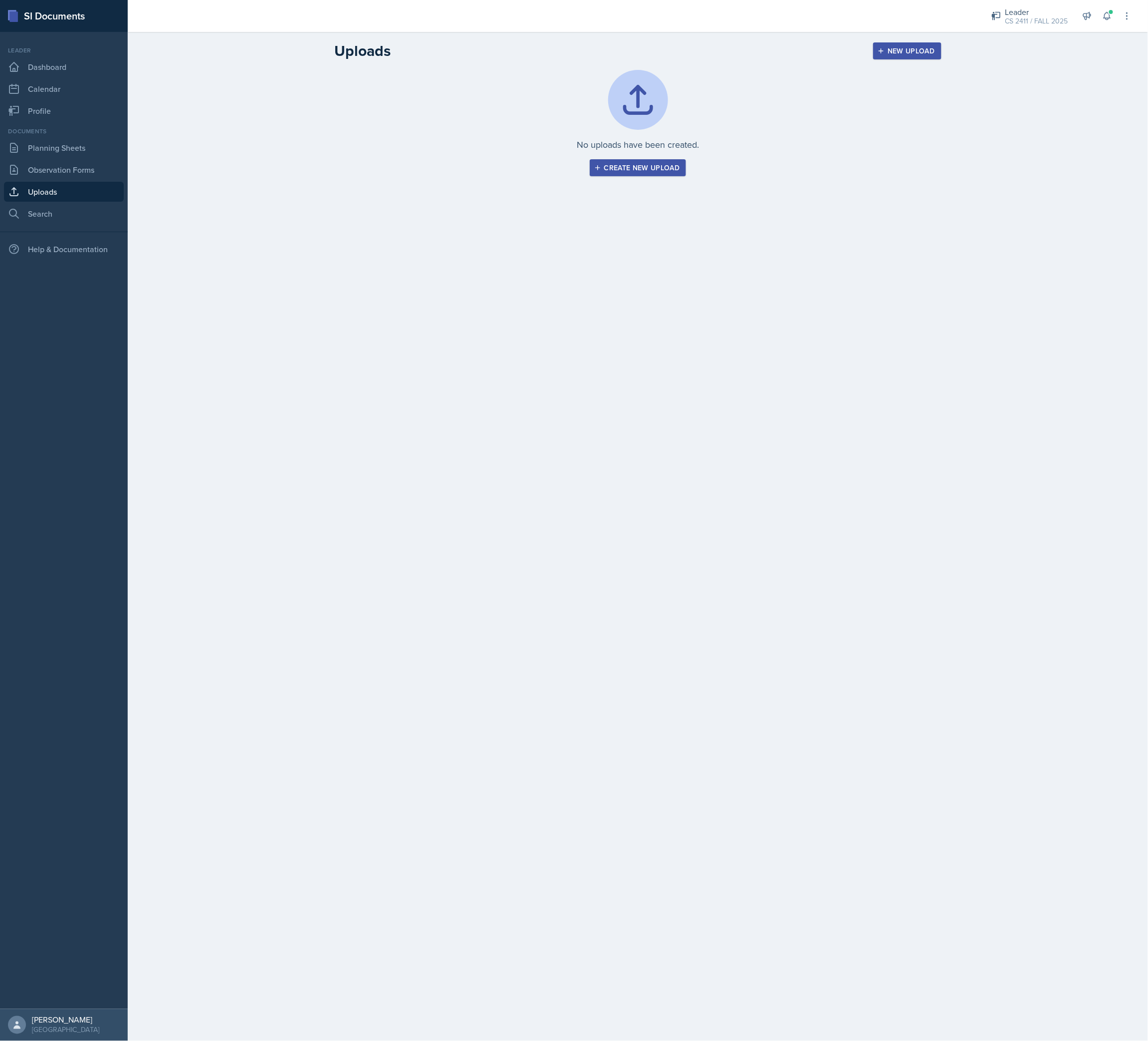
click at [670, 170] on div "Create new upload" at bounding box center [638, 167] width 84 height 8
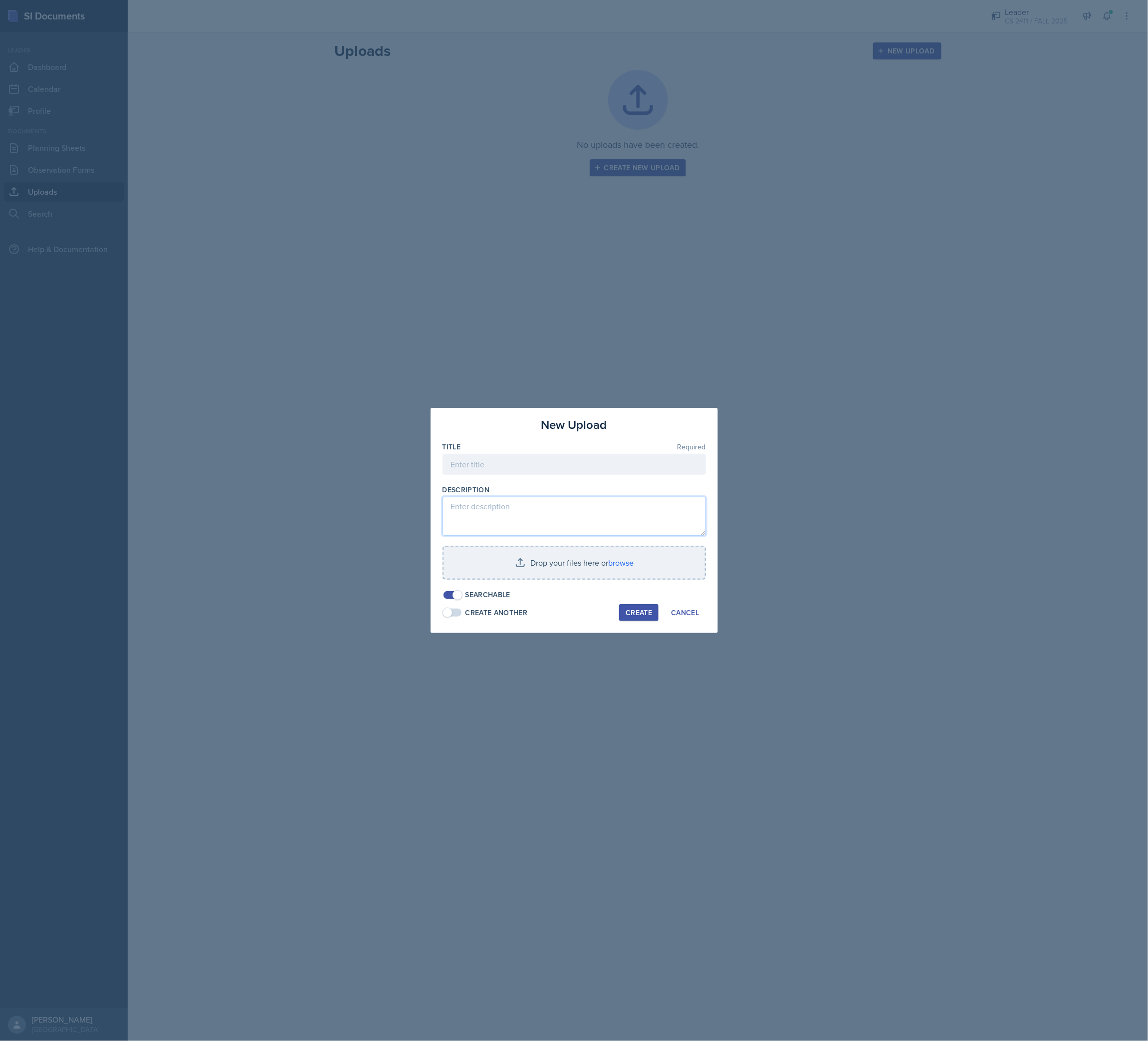
click at [520, 433] on textarea at bounding box center [574, 516] width 263 height 39
paste textarea "[URL][DOMAIN_NAME][DOMAIN_NAME]"
type textarea "[URL][DOMAIN_NAME][DOMAIN_NAME]"
click at [559, 433] on input at bounding box center [574, 463] width 263 height 21
type input "c++ referance for syntax"
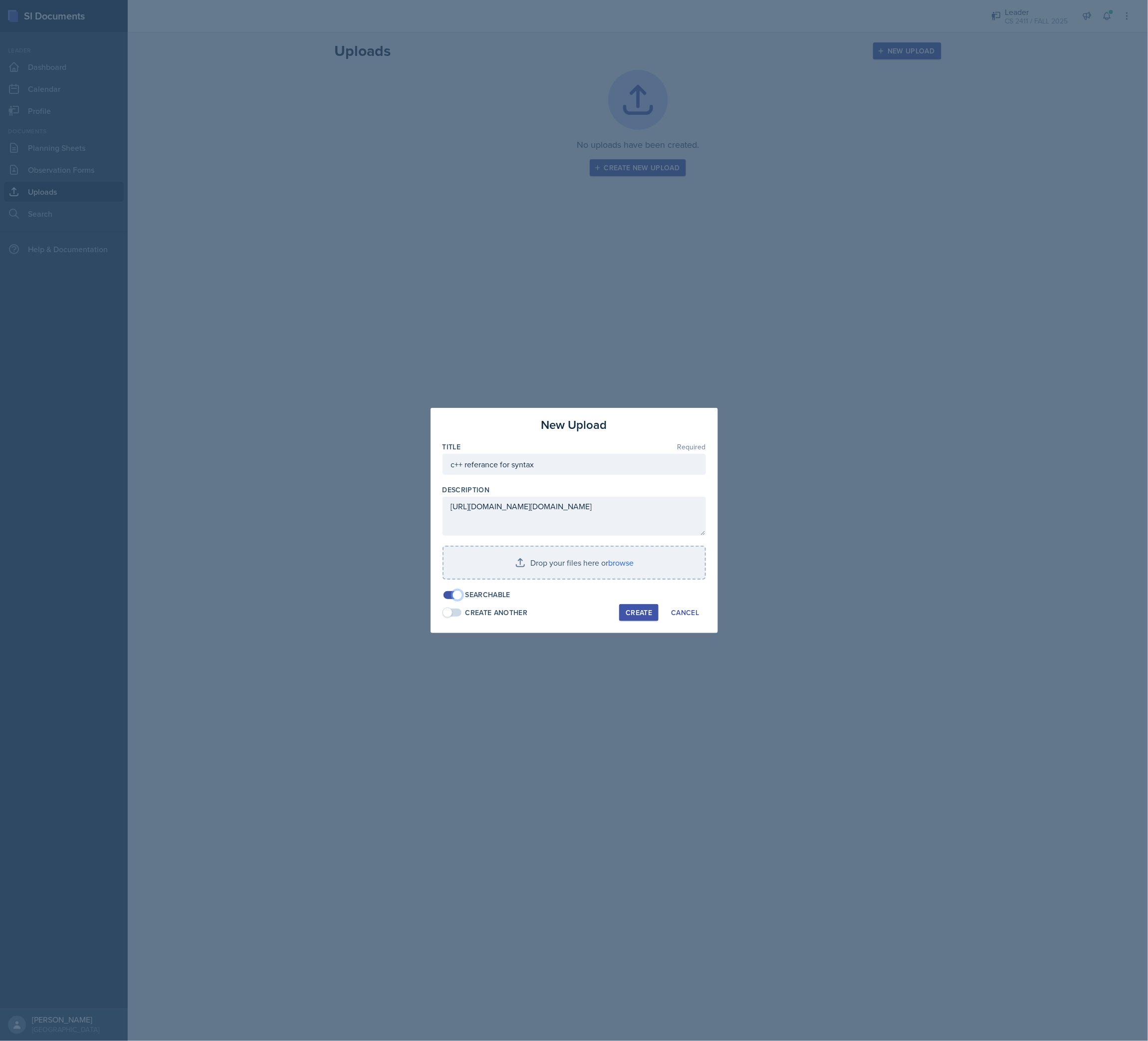
click at [453, 433] on span at bounding box center [453, 595] width 20 height 10
click at [649, 433] on div "Create" at bounding box center [639, 612] width 27 height 8
click at [632, 433] on input "file" at bounding box center [574, 562] width 262 height 32
click at [626, 433] on div "Create" at bounding box center [639, 612] width 27 height 8
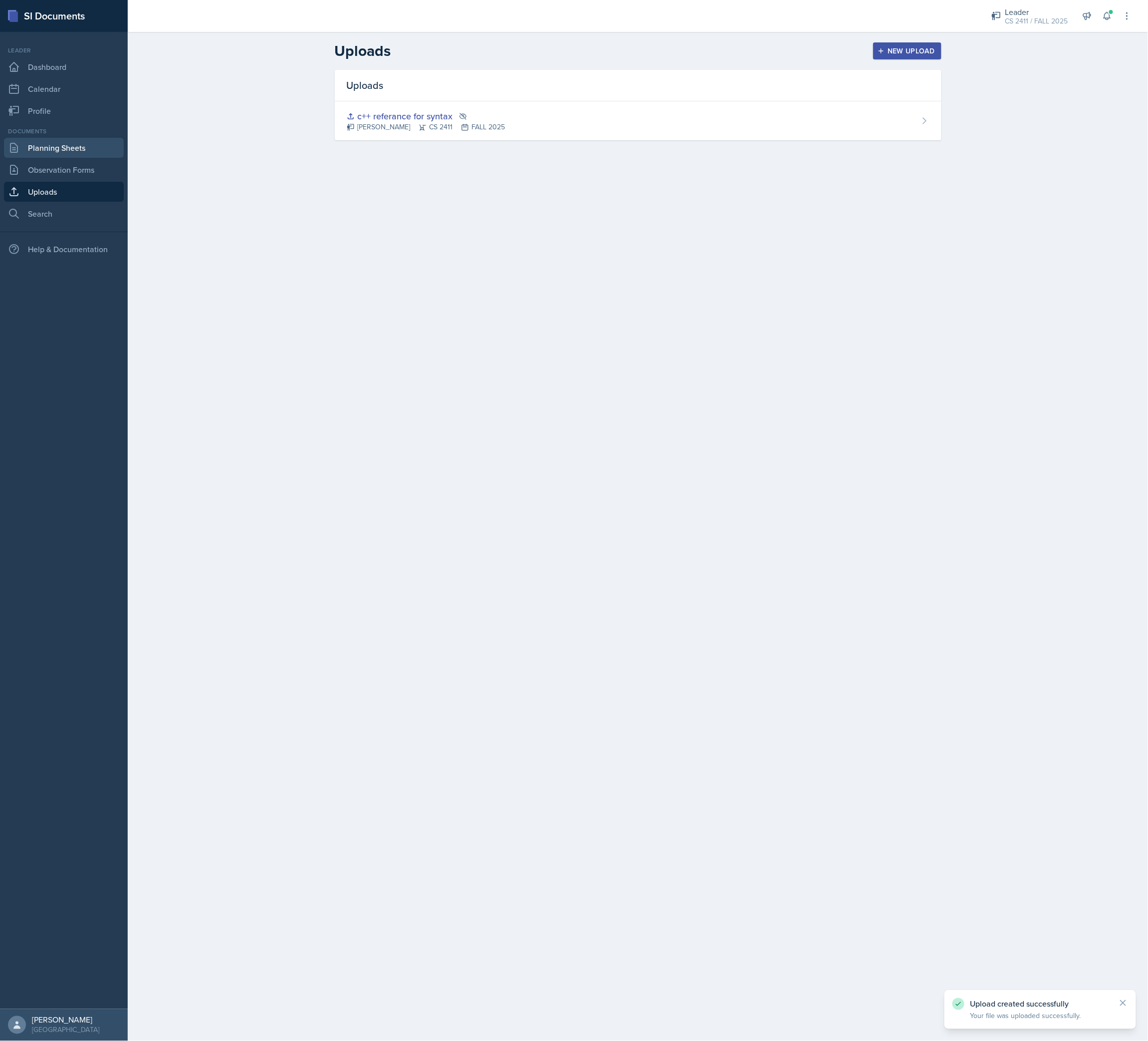
click at [71, 147] on link "Planning Sheets" at bounding box center [63, 147] width 120 height 20
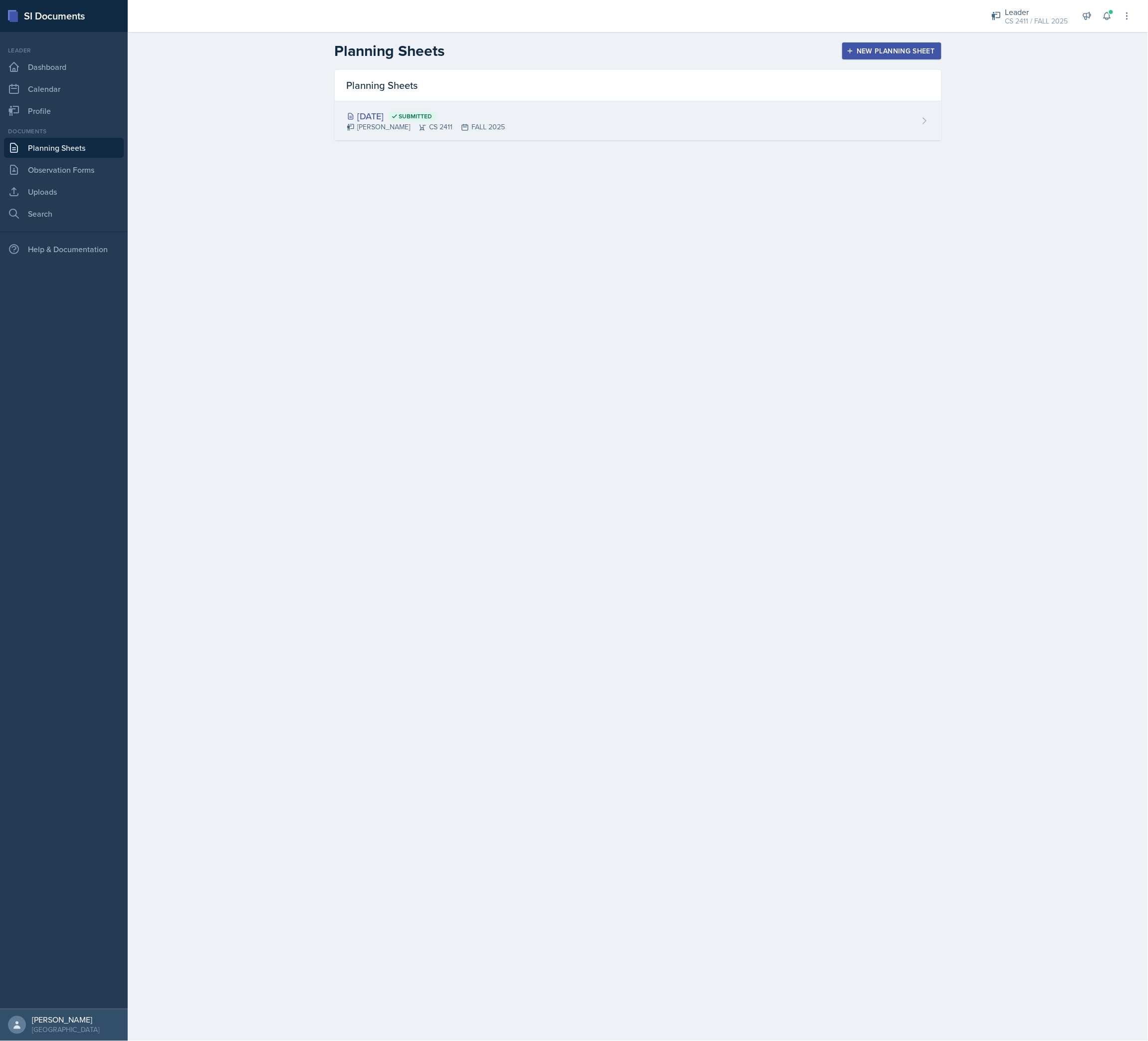
click at [520, 120] on div "[DATE] Submitted [PERSON_NAME] CS 2411 FALL 2025" at bounding box center [638, 121] width 607 height 39
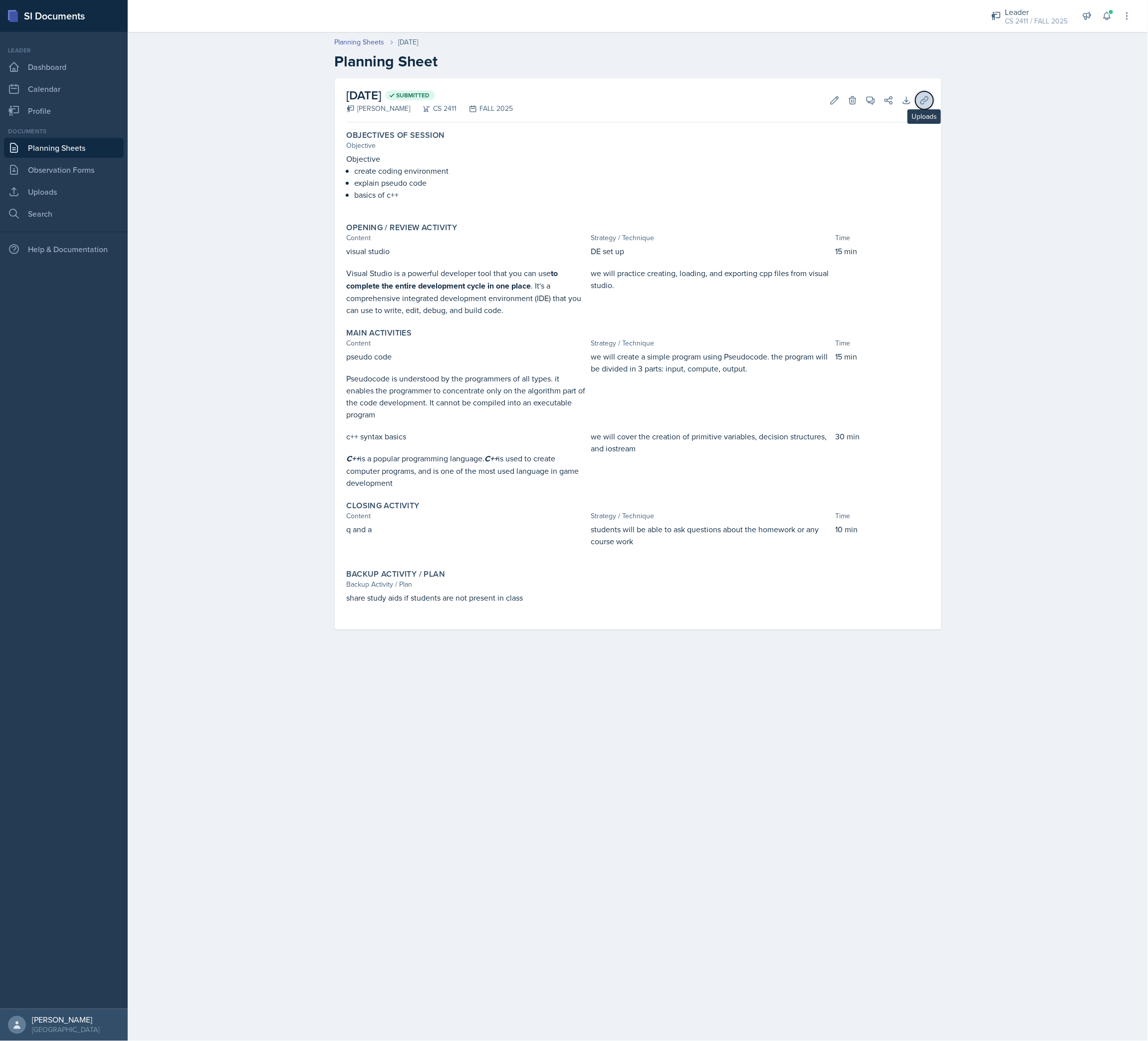
click at [919, 98] on icon at bounding box center [924, 100] width 10 height 10
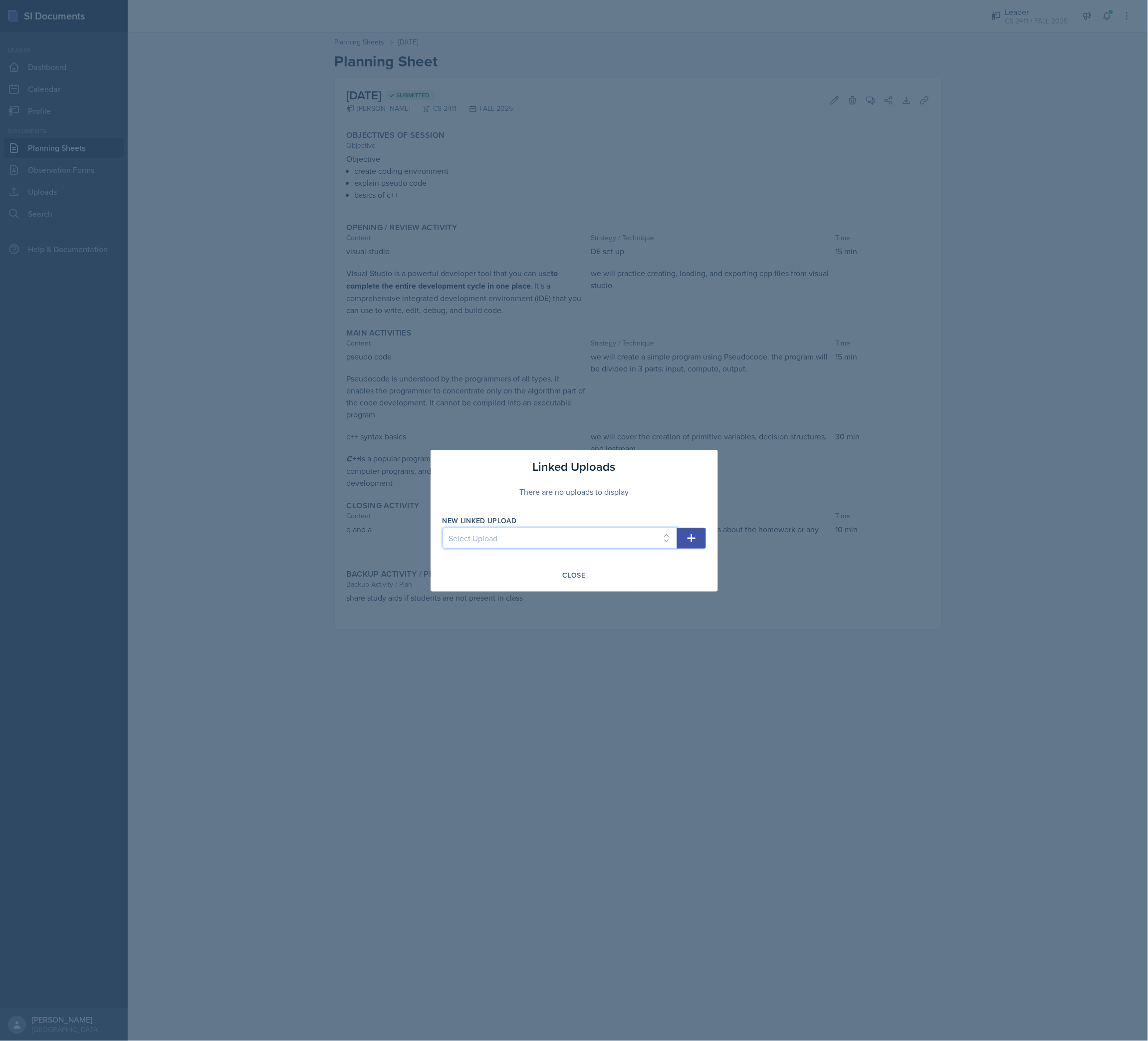
click at [667, 433] on select "Select Upload c++ referance for syntax" at bounding box center [560, 537] width 235 height 21
select select "15d44e7d-9bce-4d70-b308-626b43b48b5b"
click at [443, 433] on select "Select Upload c++ referance for syntax" at bounding box center [560, 537] width 235 height 21
click at [698, 433] on button "button" at bounding box center [692, 537] width 29 height 21
select select
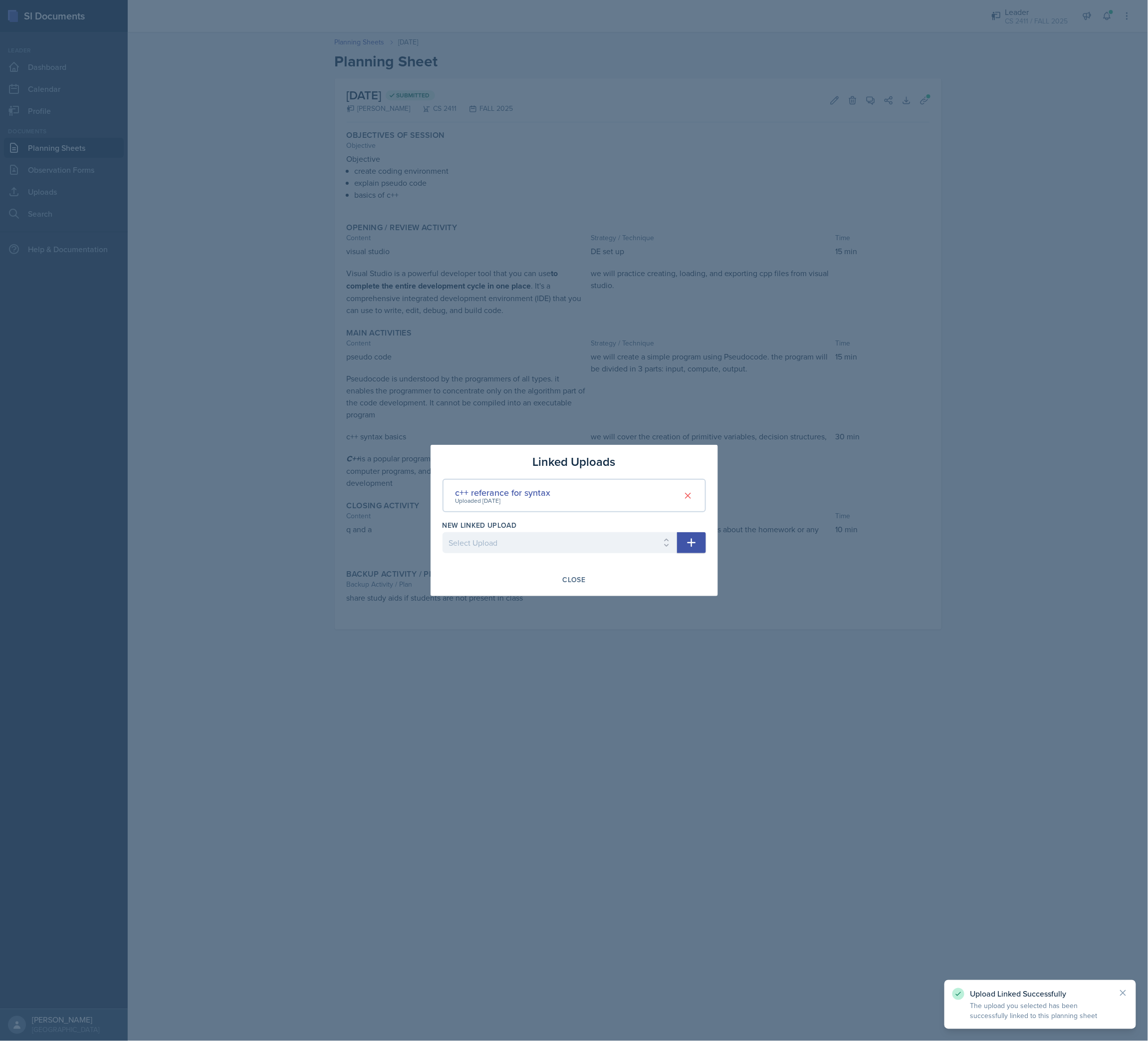
click at [958, 412] on div at bounding box center [574, 520] width 1148 height 1041
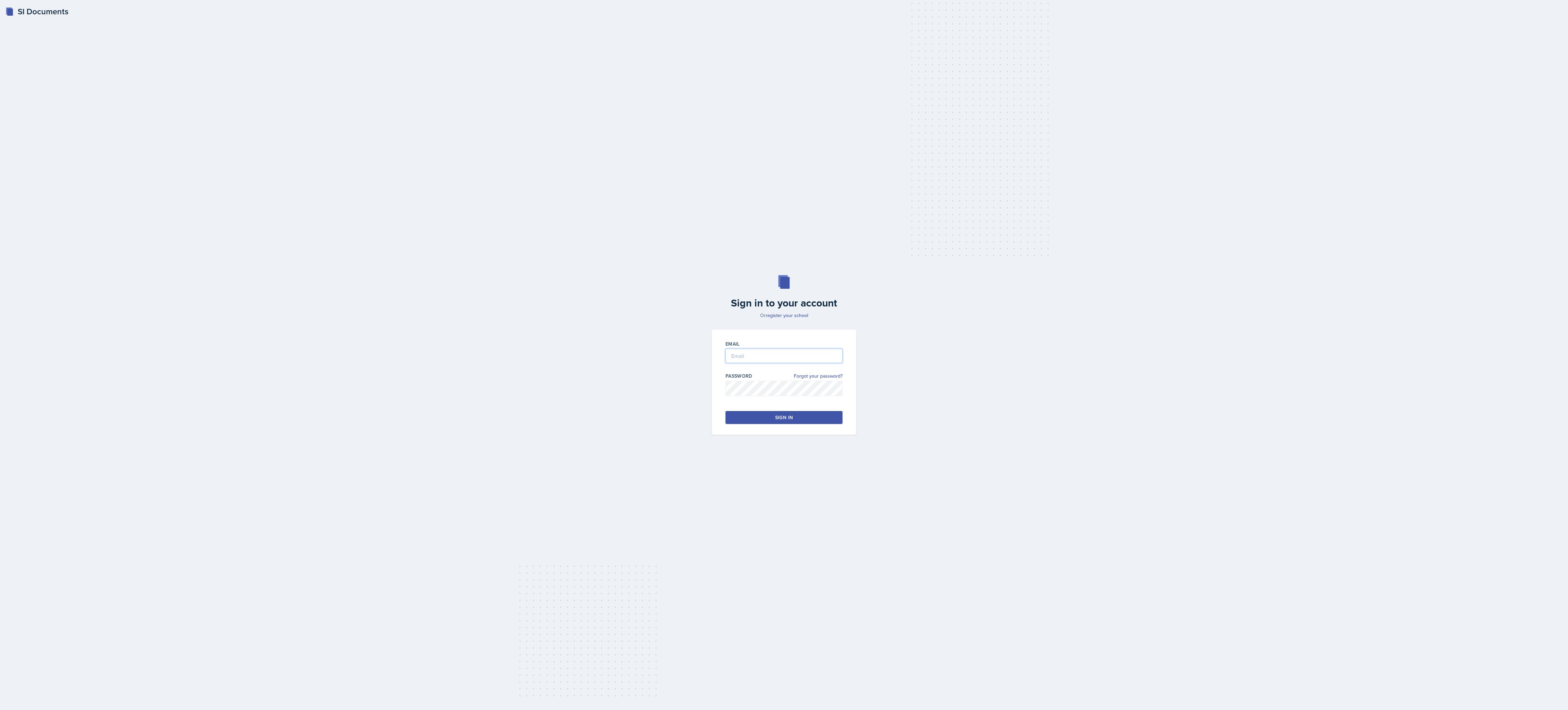
click at [791, 351] on input "email" at bounding box center [784, 355] width 117 height 14
type input "[EMAIL_ADDRESS][DOMAIN_NAME]"
click at [793, 412] on button "Sign in" at bounding box center [784, 417] width 117 height 13
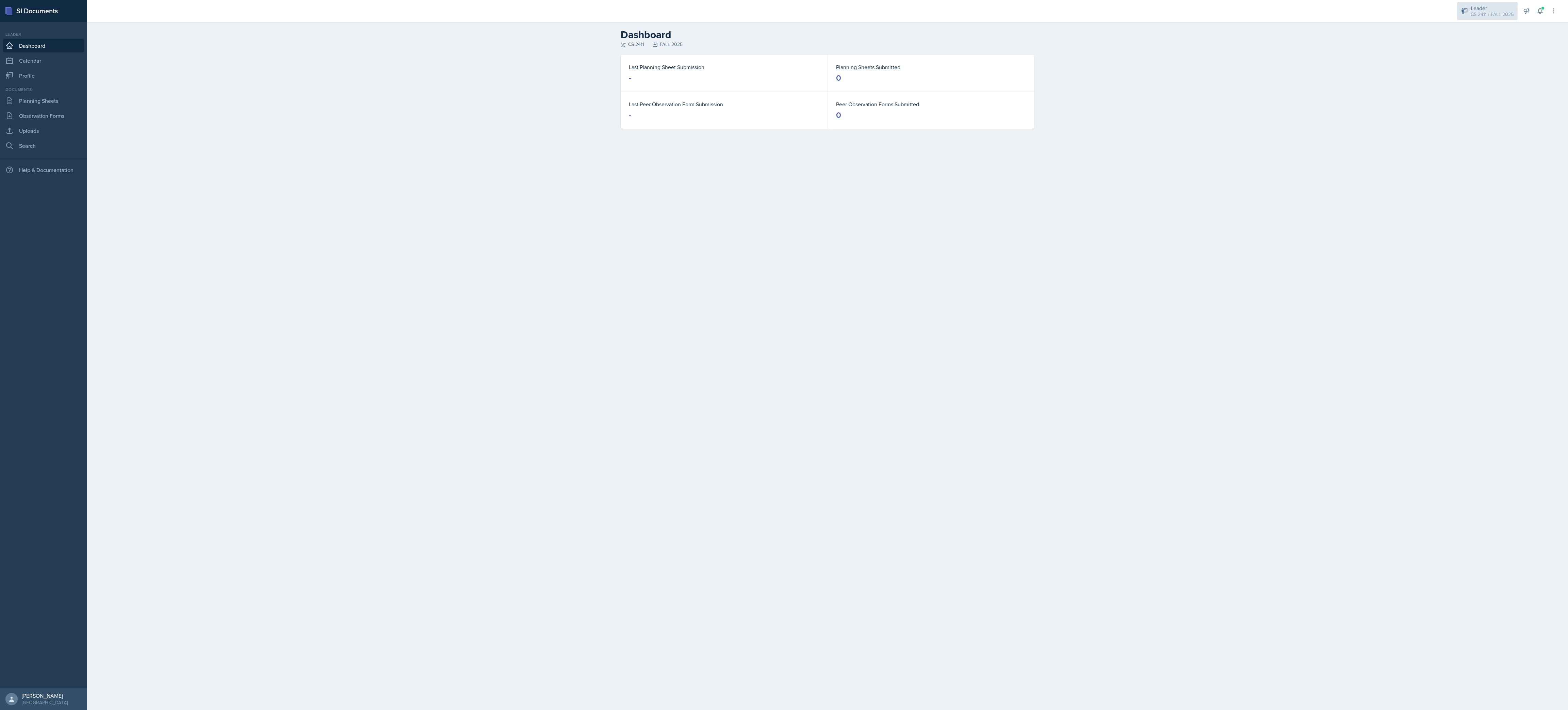
click at [1485, 16] on div "CS 2411 / FALL 2025" at bounding box center [1492, 15] width 43 height 7
click at [1478, 325] on div "CS 2411 / Spring 2025" at bounding box center [1491, 328] width 44 height 7
click at [42, 104] on link "Planning Sheets" at bounding box center [43, 100] width 82 height 13
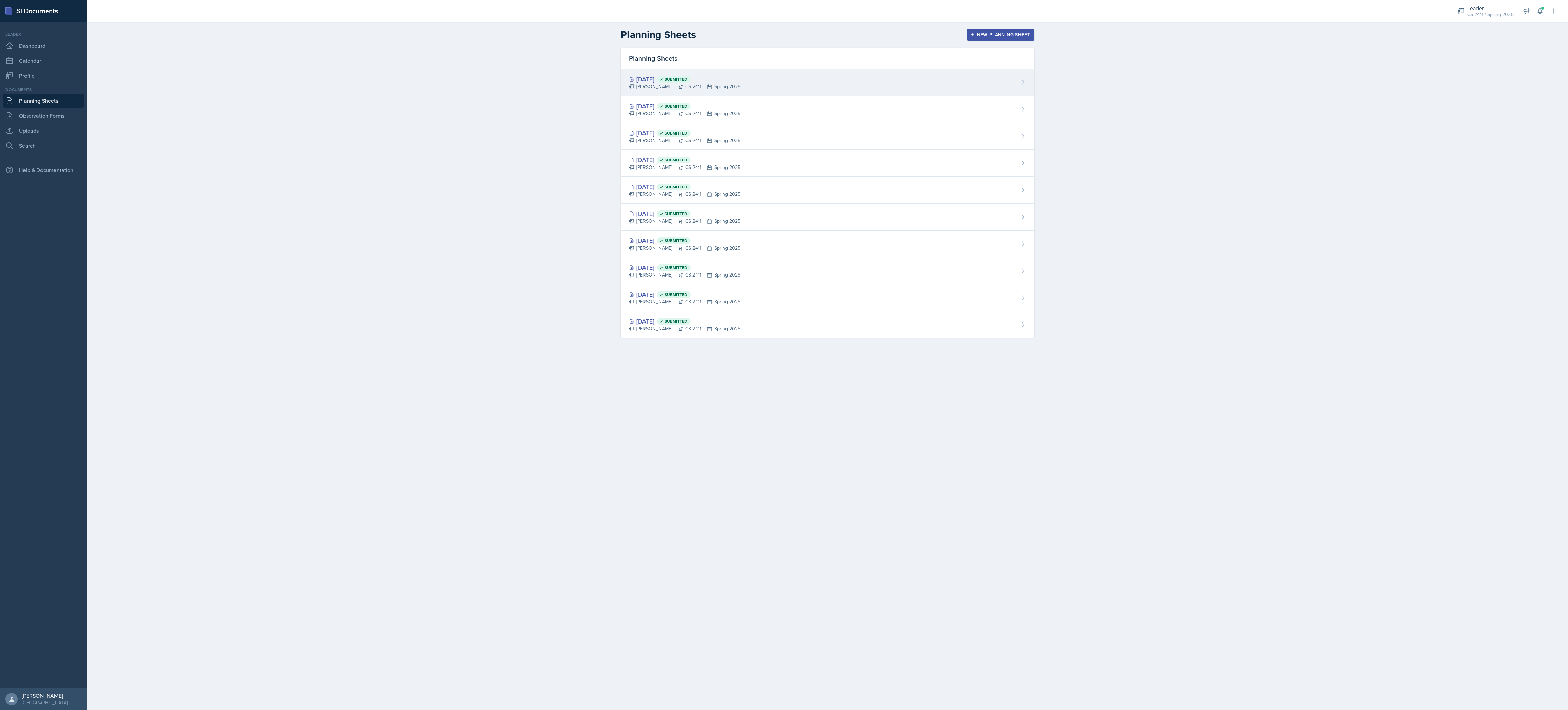
click at [819, 79] on div "Mar 31st, 2025 Submitted Javier Celestino CS 2411 Spring 2025" at bounding box center [828, 82] width 414 height 27
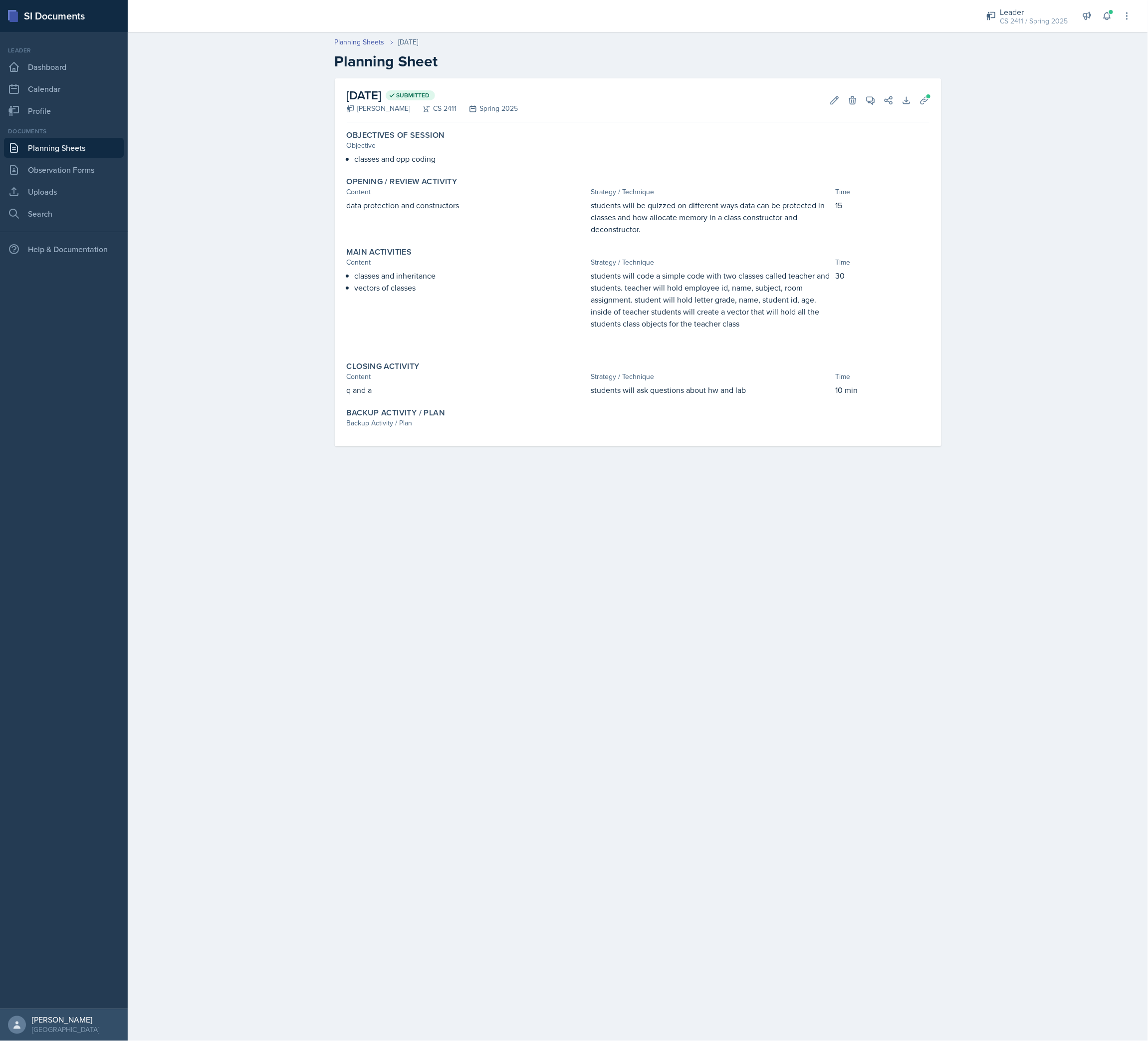
click at [667, 221] on p "students will be quizzed on different ways data can be protected in classes and…" at bounding box center [711, 217] width 240 height 36
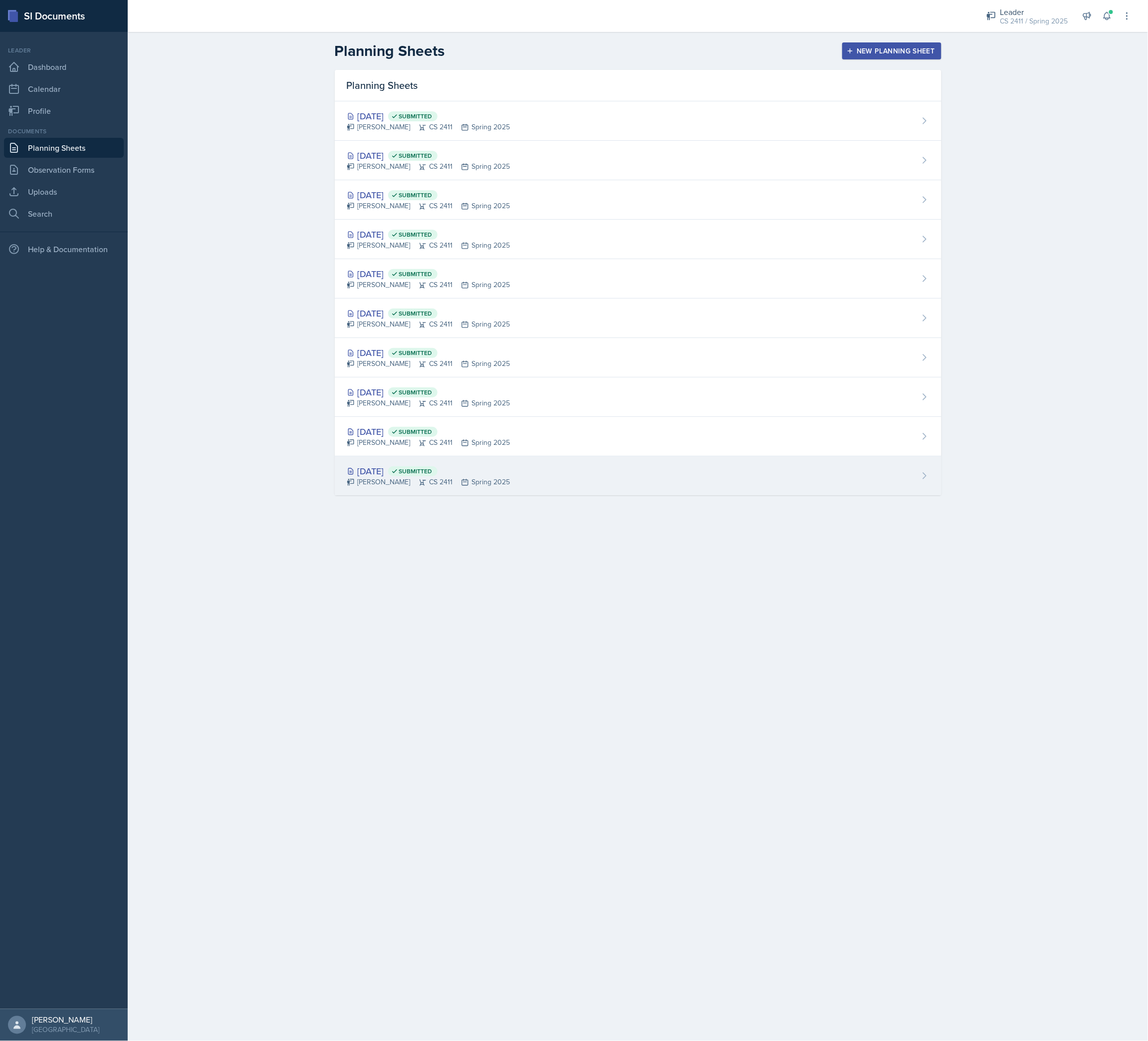
click at [394, 478] on div "Jan 19th, 2025 Submitted" at bounding box center [428, 471] width 163 height 13
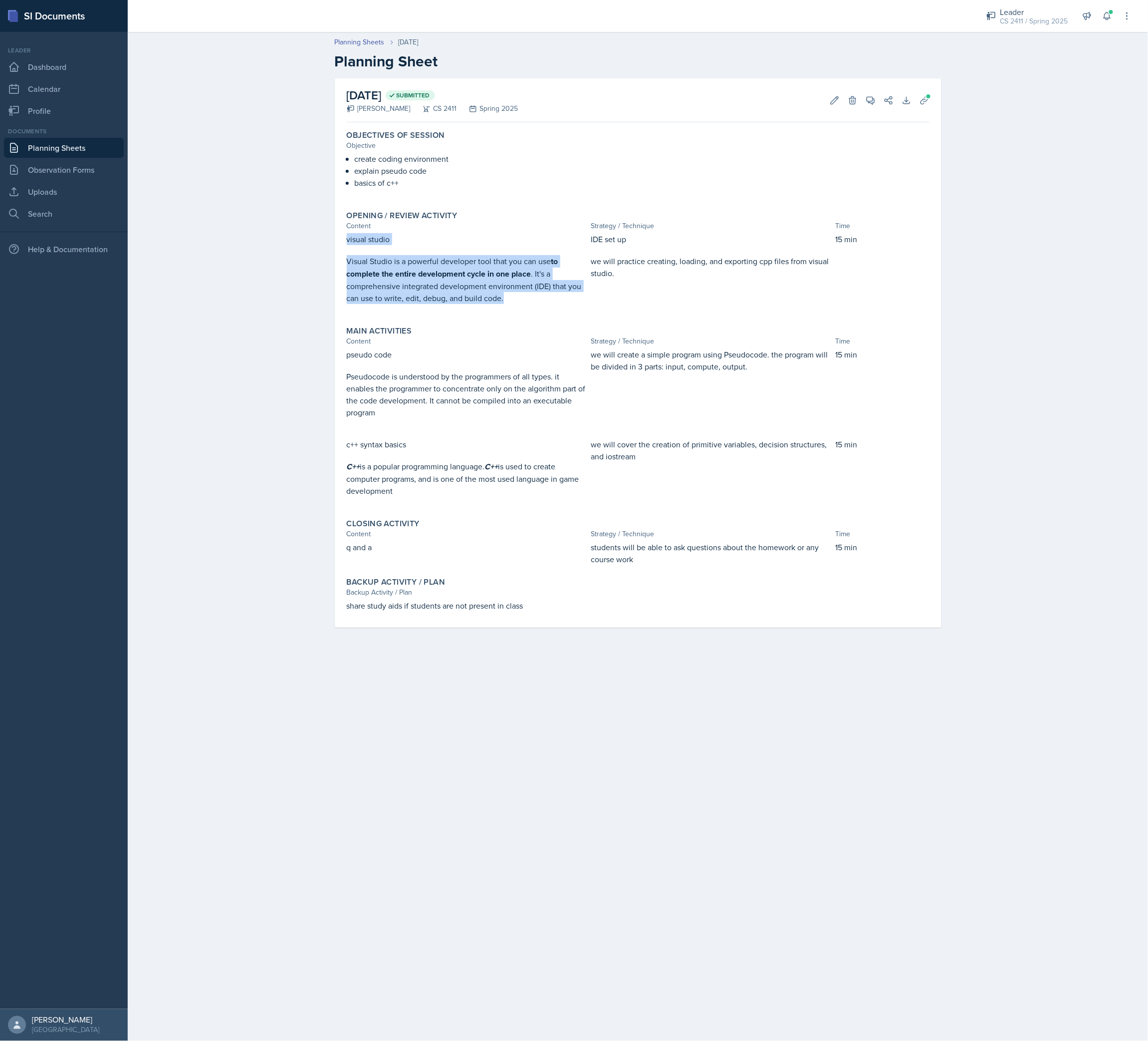
drag, startPoint x: 506, startPoint y: 302, endPoint x: 348, endPoint y: 239, distance: 170.1
click at [348, 239] on div "visual studio Visual Studio is a powerful developer tool that you can use to co…" at bounding box center [467, 273] width 240 height 81
copy div "visual studio Visual Studio is a powerful developer tool that you can use to co…"
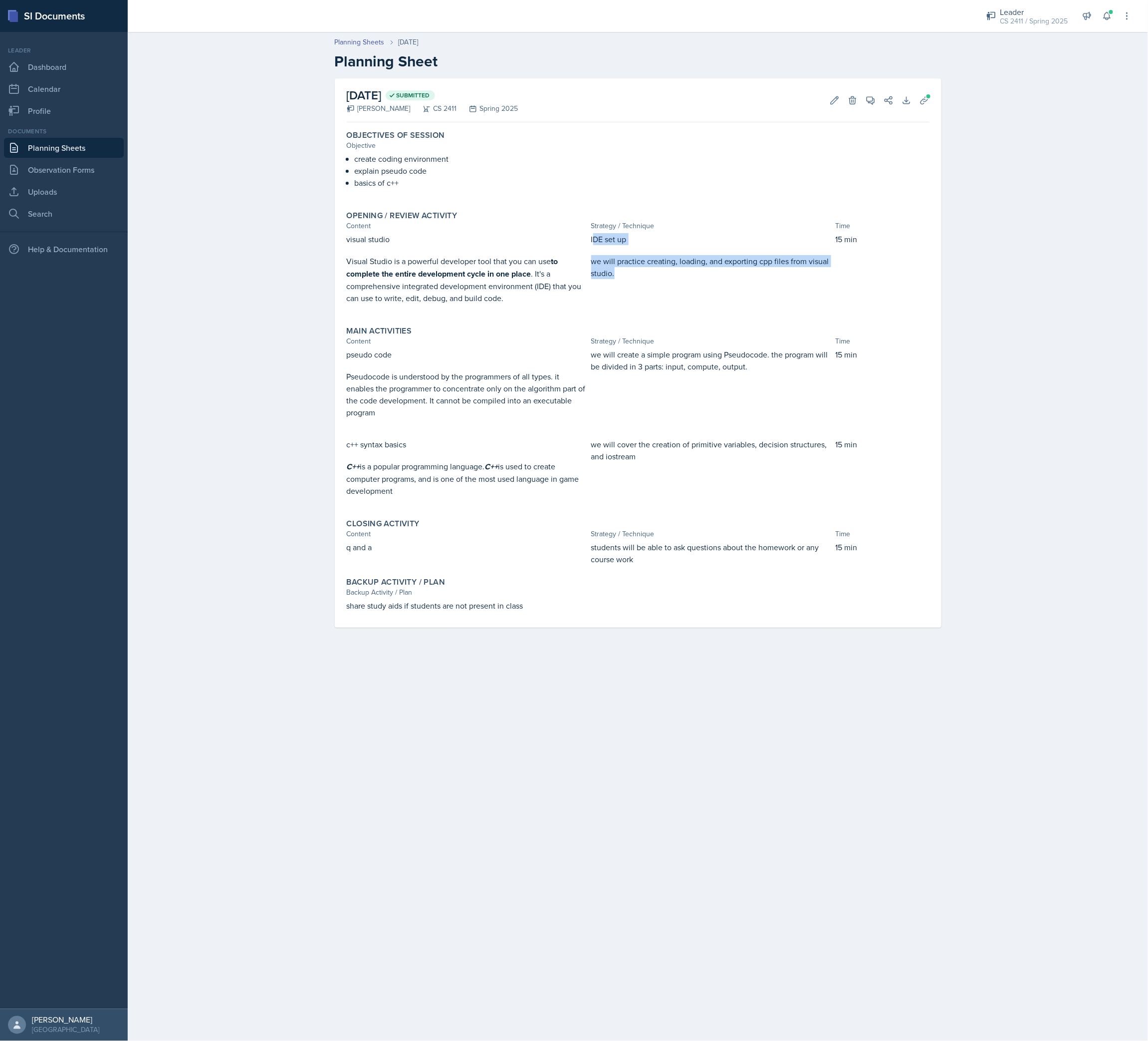
drag, startPoint x: 629, startPoint y: 282, endPoint x: 593, endPoint y: 242, distance: 53.8
click at [593, 242] on div "IDE set up we will practice creating, loading, and exporting cpp files from vis…" at bounding box center [711, 273] width 240 height 81
copy div "DE set up we will practice creating, loading, and exporting cpp files from visu…"
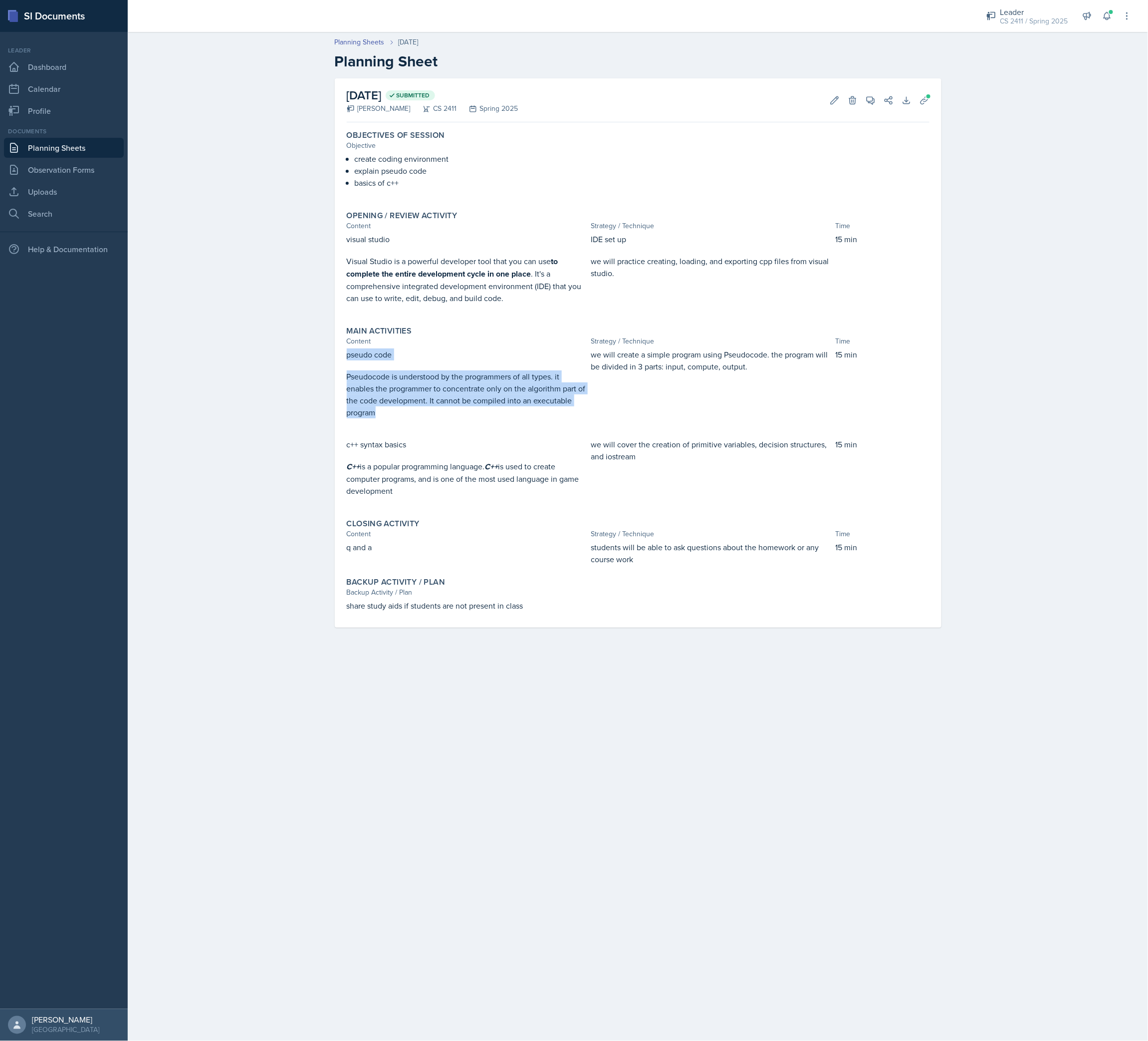
drag, startPoint x: 387, startPoint y: 413, endPoint x: 328, endPoint y: 352, distance: 84.9
click at [328, 352] on div "January 19th, 2025 Submitted Javier Celestino CS 2411 Spring 2025 Edit Delete V…" at bounding box center [638, 365] width 639 height 573
copy div "pseudo code Pseudocode is understood by the programmers of all types. it enable…"
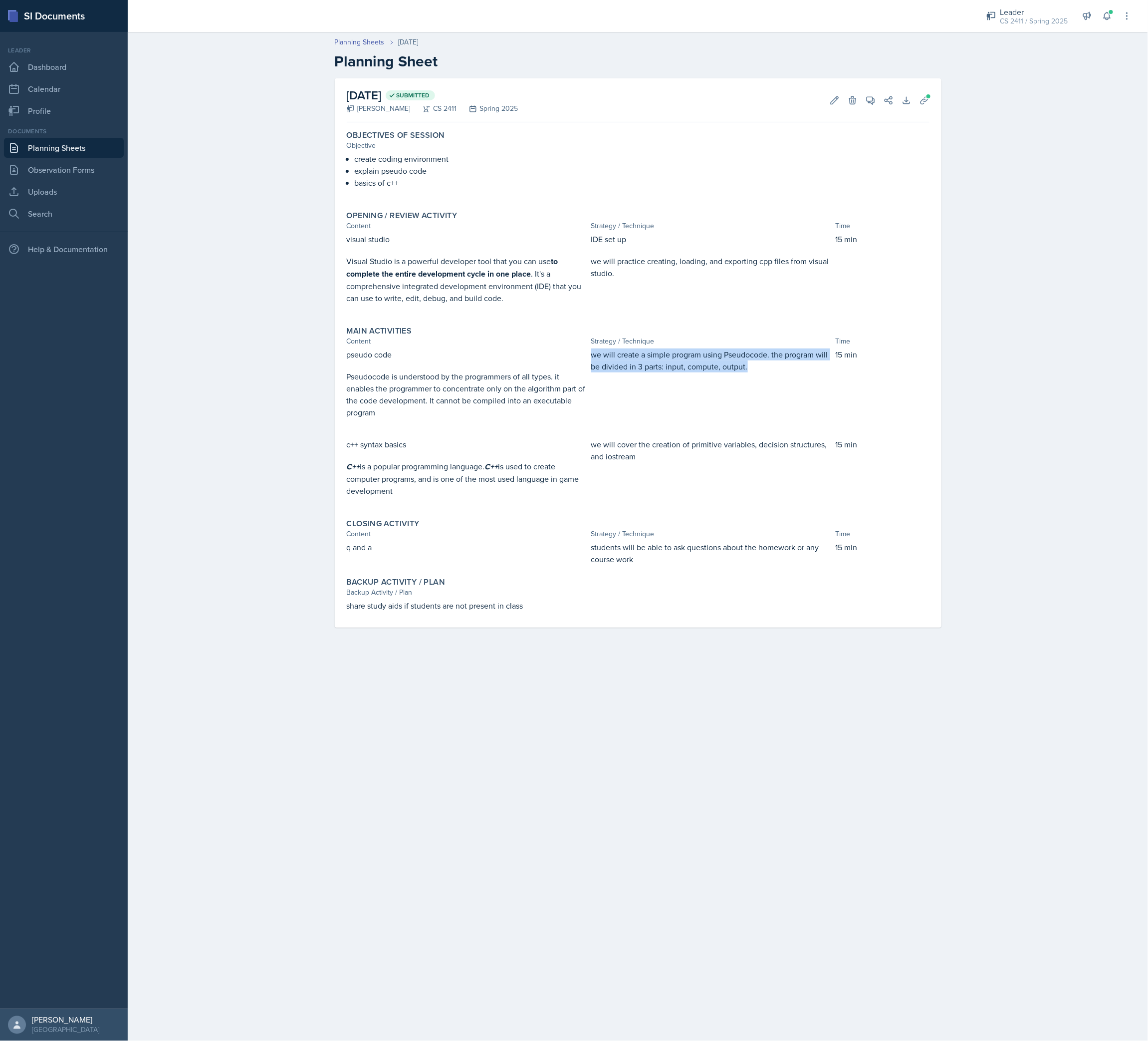
drag, startPoint x: 760, startPoint y: 366, endPoint x: 591, endPoint y: 348, distance: 170.0
click at [591, 348] on p "we will create a simple program using Pseudocode. the program will be divided i…" at bounding box center [711, 360] width 240 height 24
copy p "we will create a simple program using Pseudocode. the program will be divided i…"
drag, startPoint x: 417, startPoint y: 494, endPoint x: 341, endPoint y: 446, distance: 89.9
click at [341, 446] on div "January 19th, 2025 Submitted Javier Celestino CS 2411 Spring 2025 Edit Delete V…" at bounding box center [638, 353] width 607 height 549
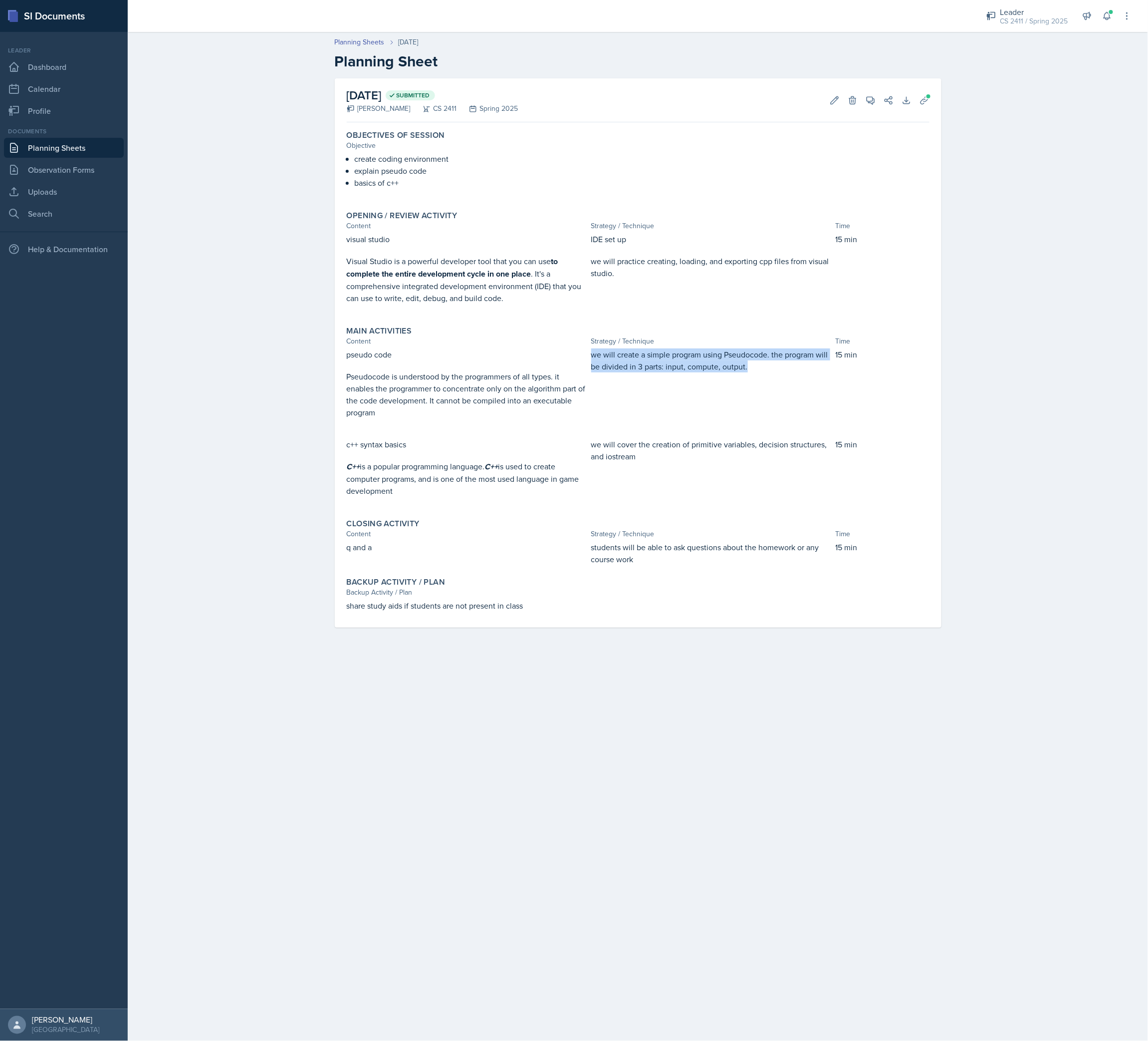
copy div "c++ syntax basics C++ is a popular programming language. C++ is used to create …"
drag, startPoint x: 645, startPoint y: 455, endPoint x: 590, endPoint y: 447, distance: 55.6
click at [591, 447] on p "we will cover the creation of primitive variables, decision structures, and ios…" at bounding box center [711, 450] width 240 height 24
copy p "we will cover the creation of primitive variables, decision structures, and ios…"
drag, startPoint x: 390, startPoint y: 539, endPoint x: 329, endPoint y: 567, distance: 67.1
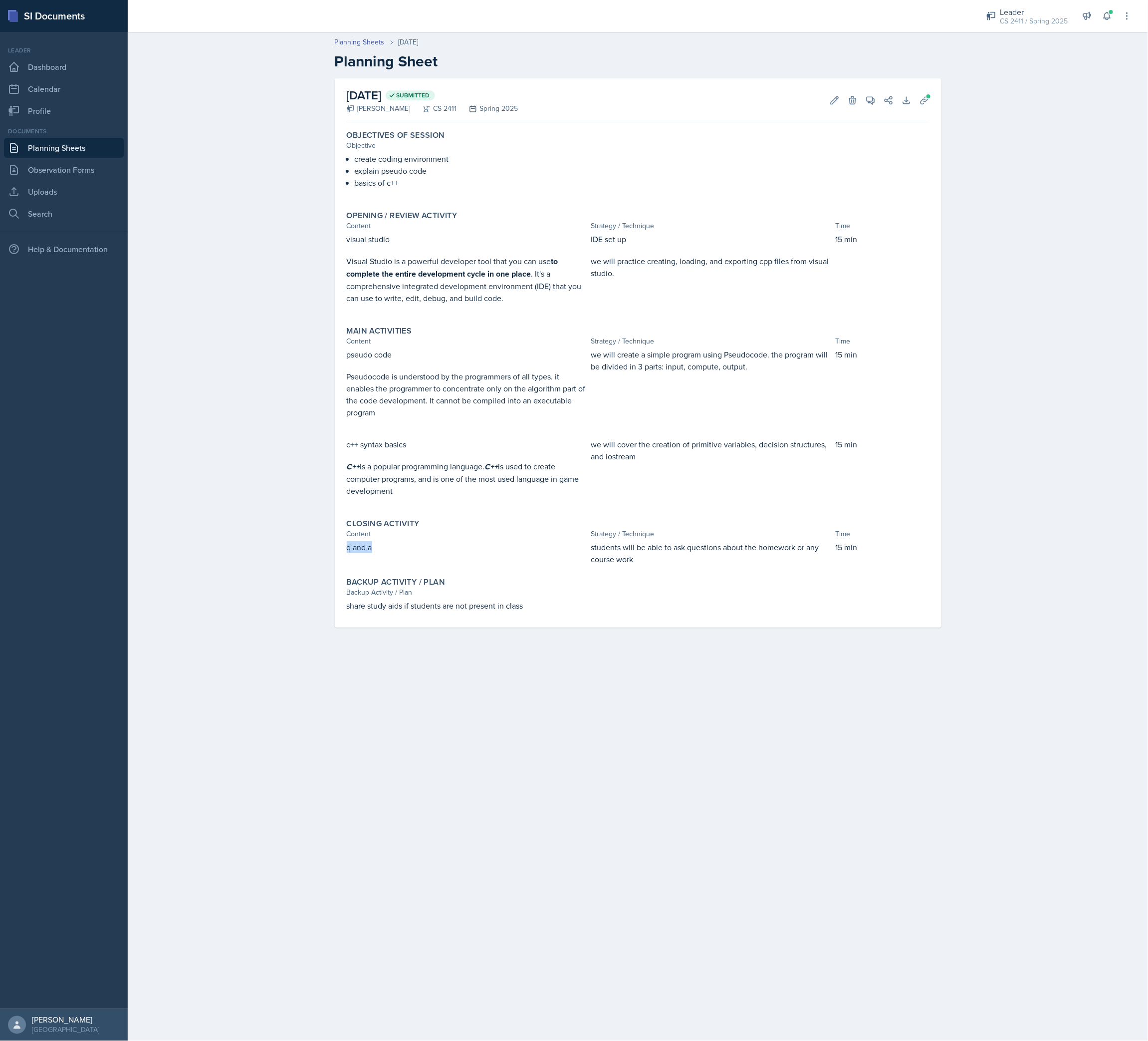
click at [329, 567] on div "January 19th, 2025 Submitted Javier Celestino CS 2411 Spring 2025 Edit Delete V…" at bounding box center [638, 365] width 639 height 573
copy p "q and a"
drag, startPoint x: 657, startPoint y: 559, endPoint x: 585, endPoint y: 545, distance: 73.3
click at [585, 545] on div "q and a students will be able to ask questions about the homework or any course…" at bounding box center [638, 553] width 583 height 24
copy div "students will be able to ask questions about the homework or any course work"
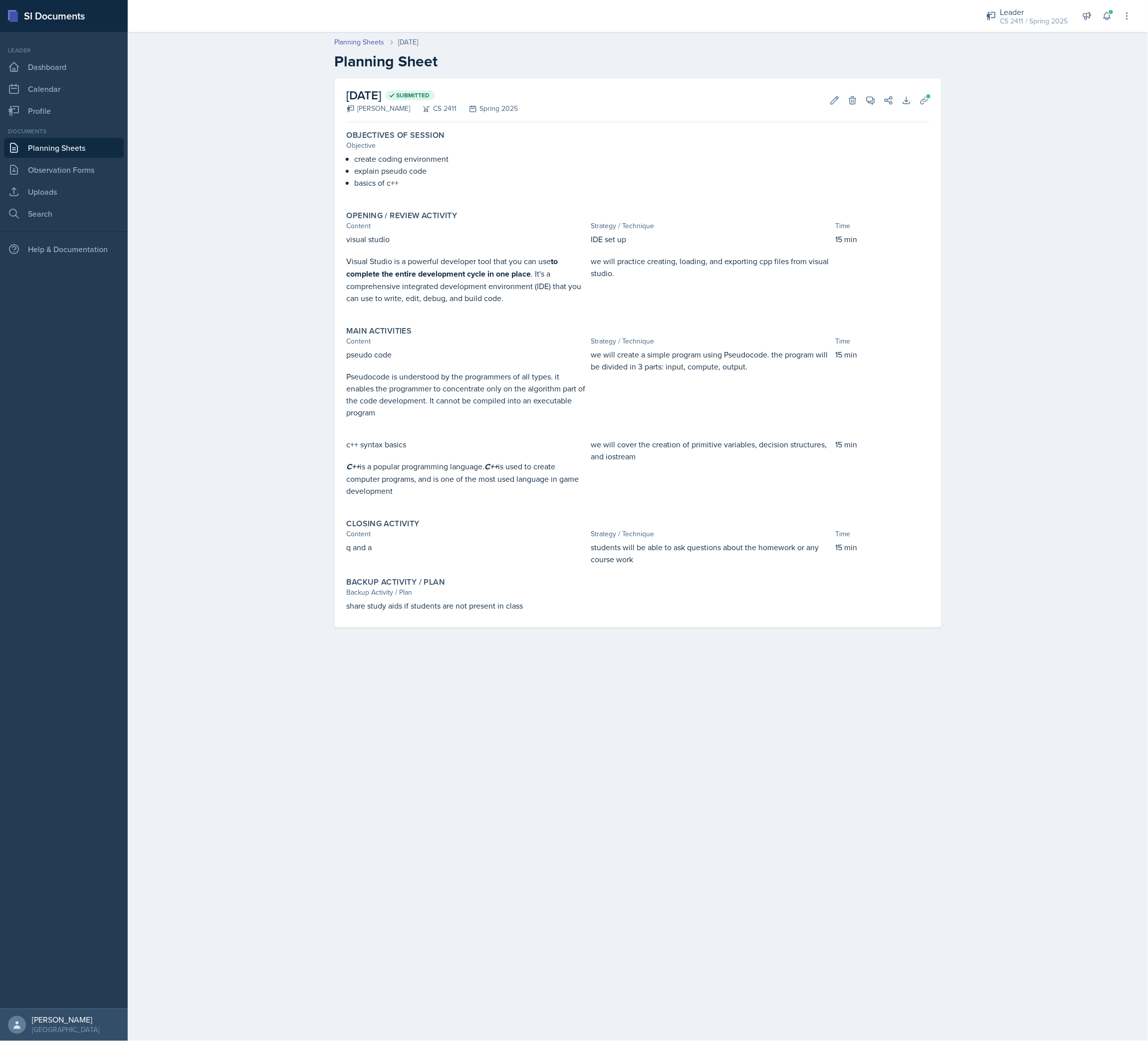
click at [590, 602] on p "share study aids if students are not present in class" at bounding box center [638, 604] width 583 height 12
drag, startPoint x: 562, startPoint y: 599, endPoint x: 340, endPoint y: 601, distance: 222.0
click at [340, 601] on div "January 19th, 2025 Submitted Javier Celestino CS 2411 Spring 2025 Edit Delete V…" at bounding box center [638, 353] width 607 height 549
copy p "share study aids if students are not present in class"
drag, startPoint x: 417, startPoint y: 187, endPoint x: 334, endPoint y: 143, distance: 93.9
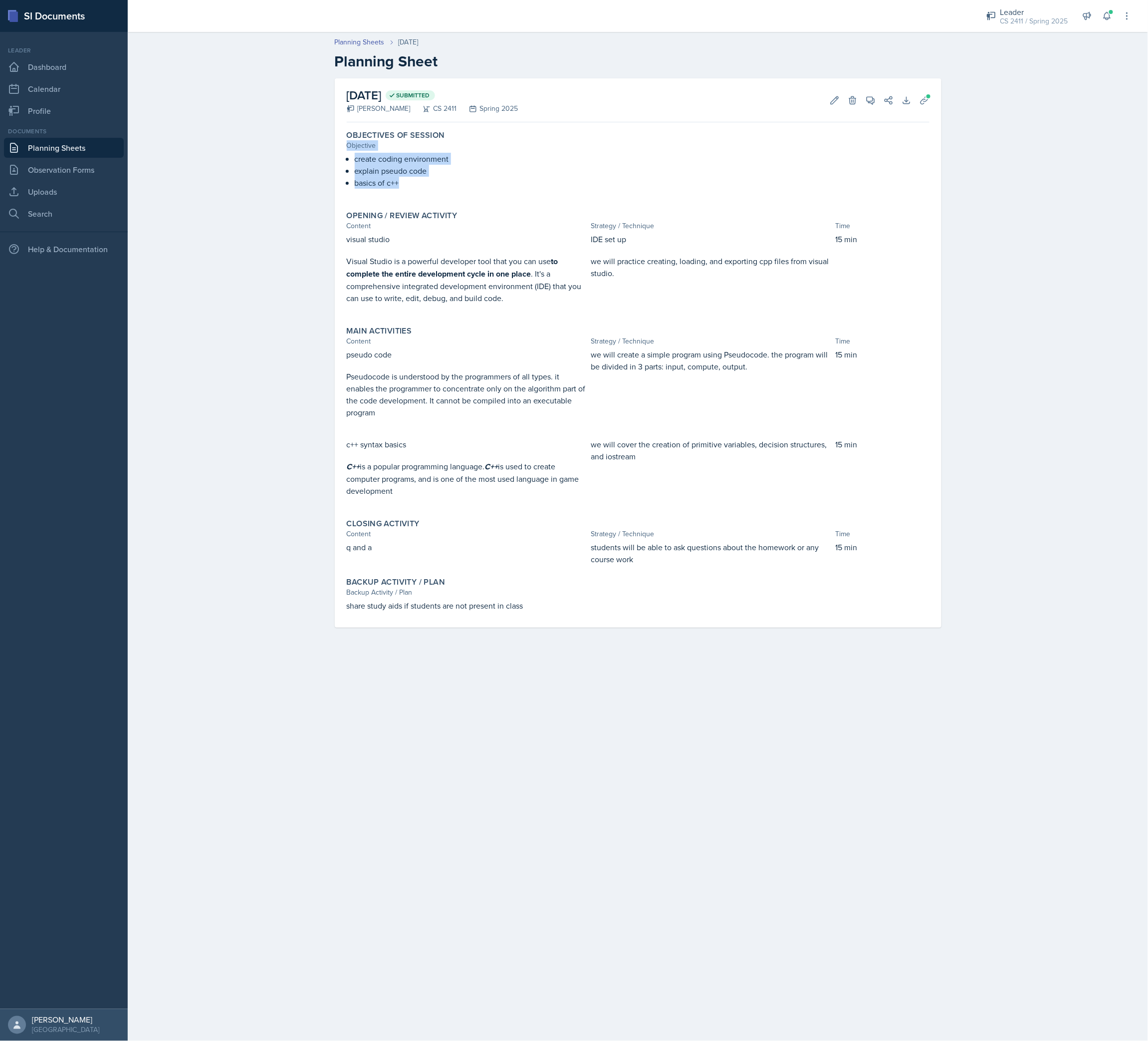
click at [335, 143] on div "January 19th, 2025 Submitted Javier Celestino CS 2411 Spring 2025 Edit Delete V…" at bounding box center [638, 353] width 607 height 549
copy div "Objective create coding environment explain pseudo code basics of c++"
click at [47, 196] on link "Uploads" at bounding box center [63, 191] width 120 height 20
